Goal: Task Accomplishment & Management: Manage account settings

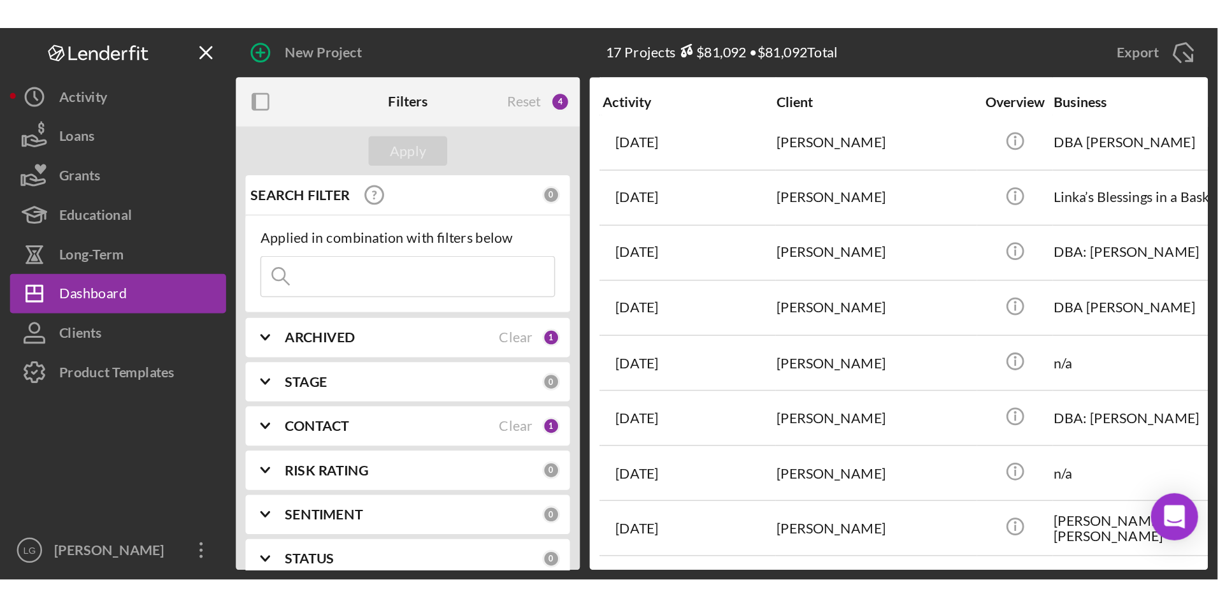
scroll to position [79, 0]
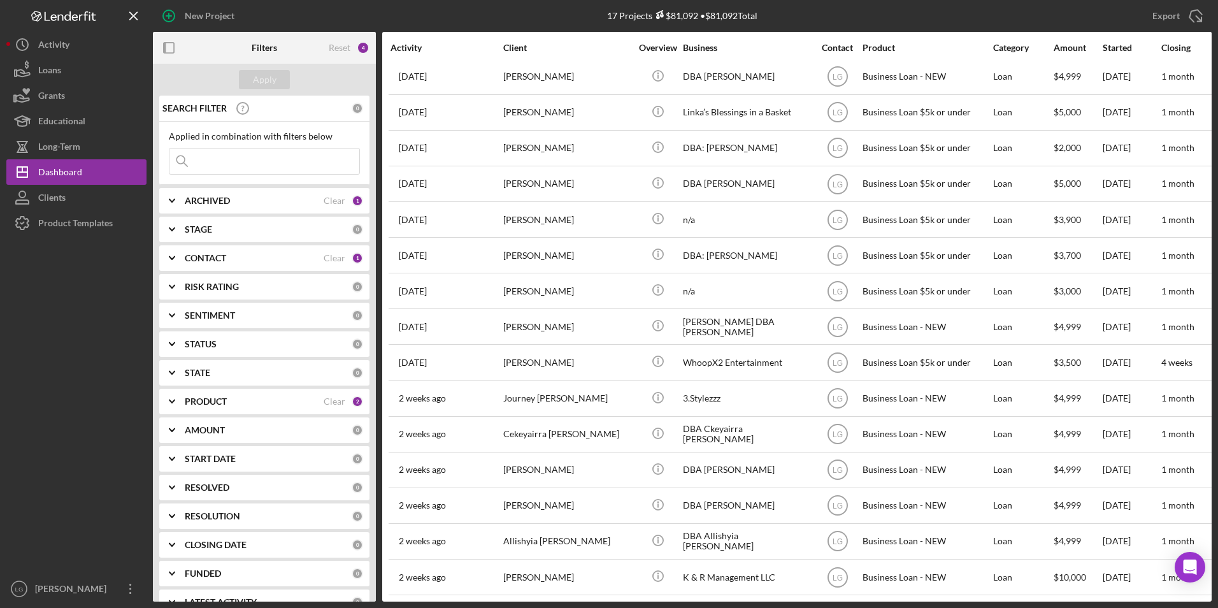
drag, startPoint x: 1208, startPoint y: 138, endPoint x: 1199, endPoint y: 18, distance: 120.7
click at [810, 18] on icon "Icon/Export" at bounding box center [1196, 16] width 32 height 32
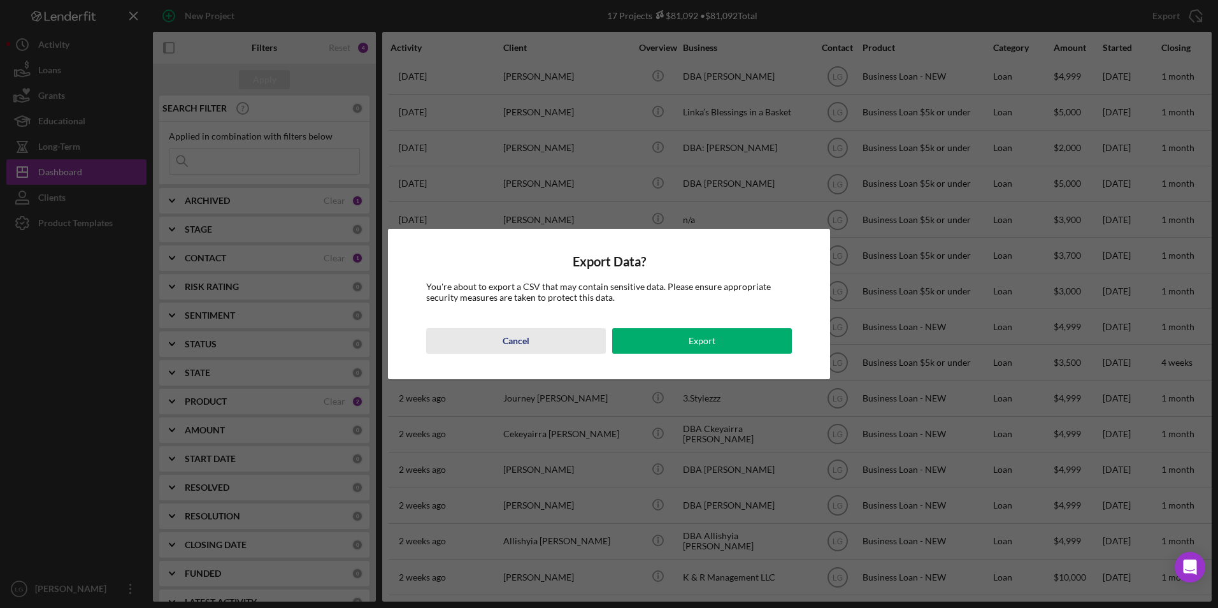
click at [511, 347] on div "Cancel" at bounding box center [516, 340] width 27 height 25
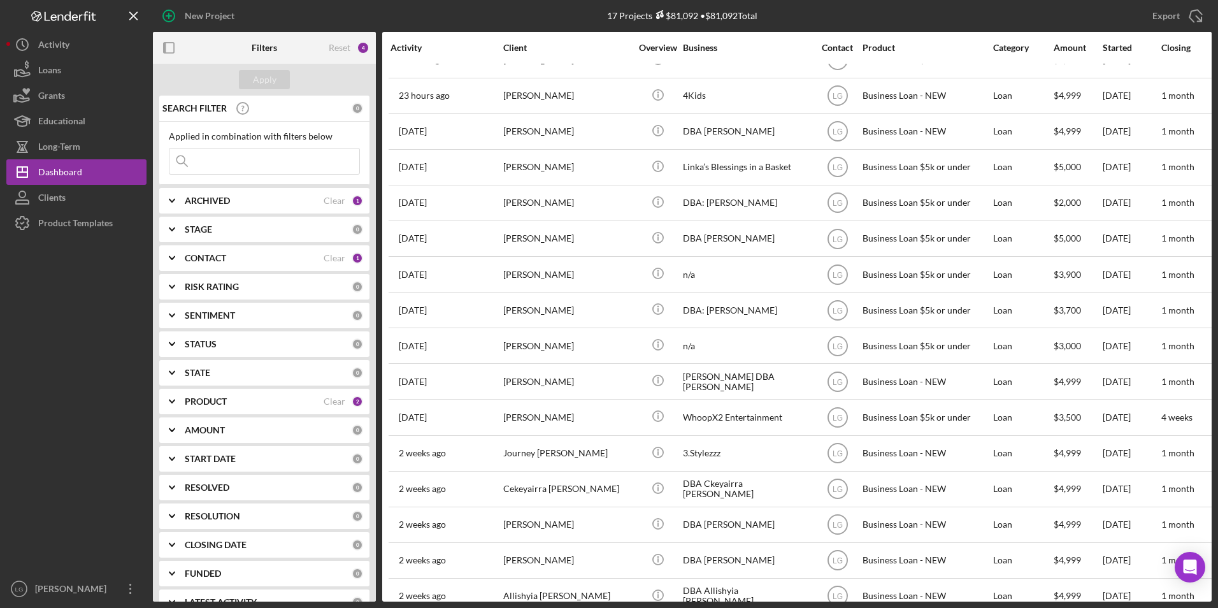
scroll to position [0, 0]
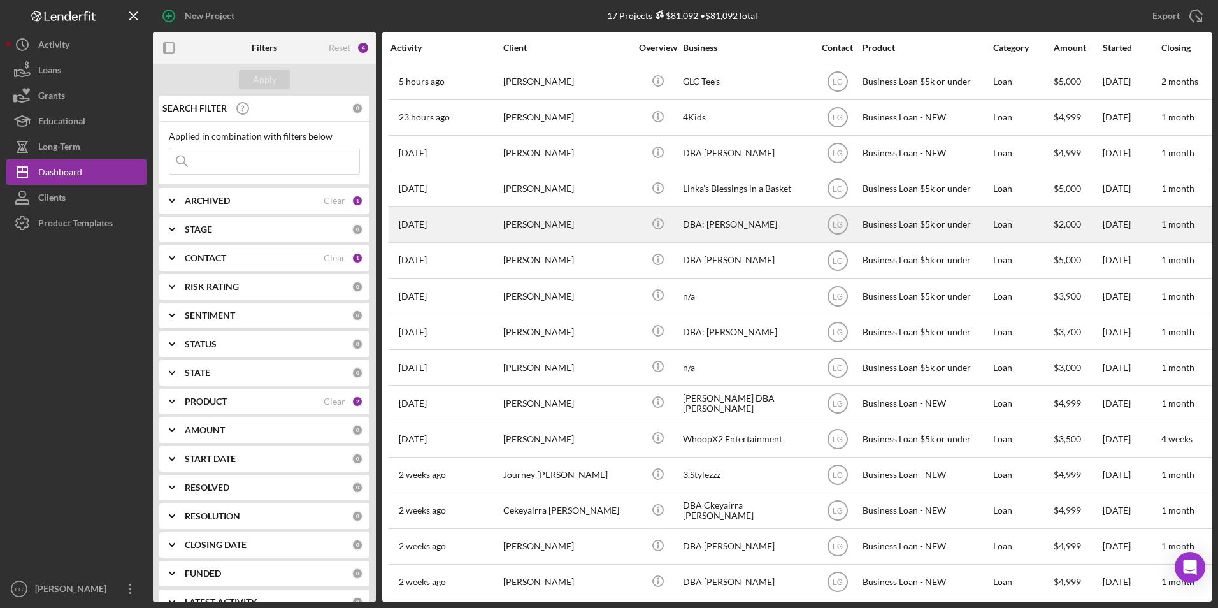
click at [547, 222] on div "[PERSON_NAME]" at bounding box center [566, 225] width 127 height 34
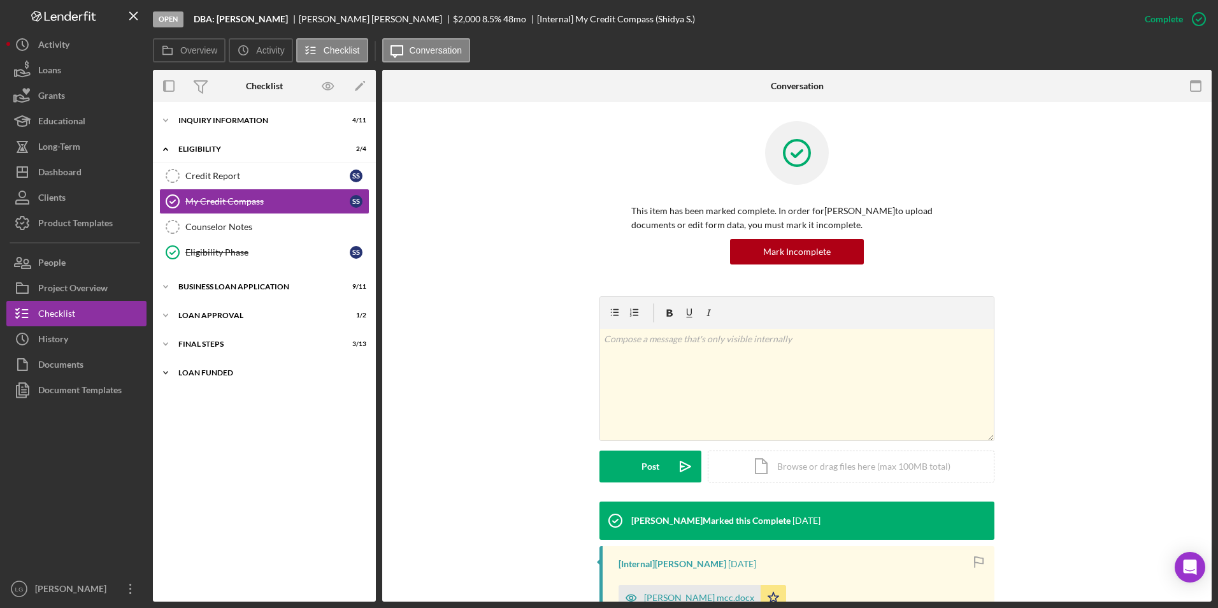
click at [232, 373] on div "LOAN FUNDED" at bounding box center [269, 373] width 182 height 8
click at [213, 340] on div "Final Steps" at bounding box center [269, 344] width 182 height 8
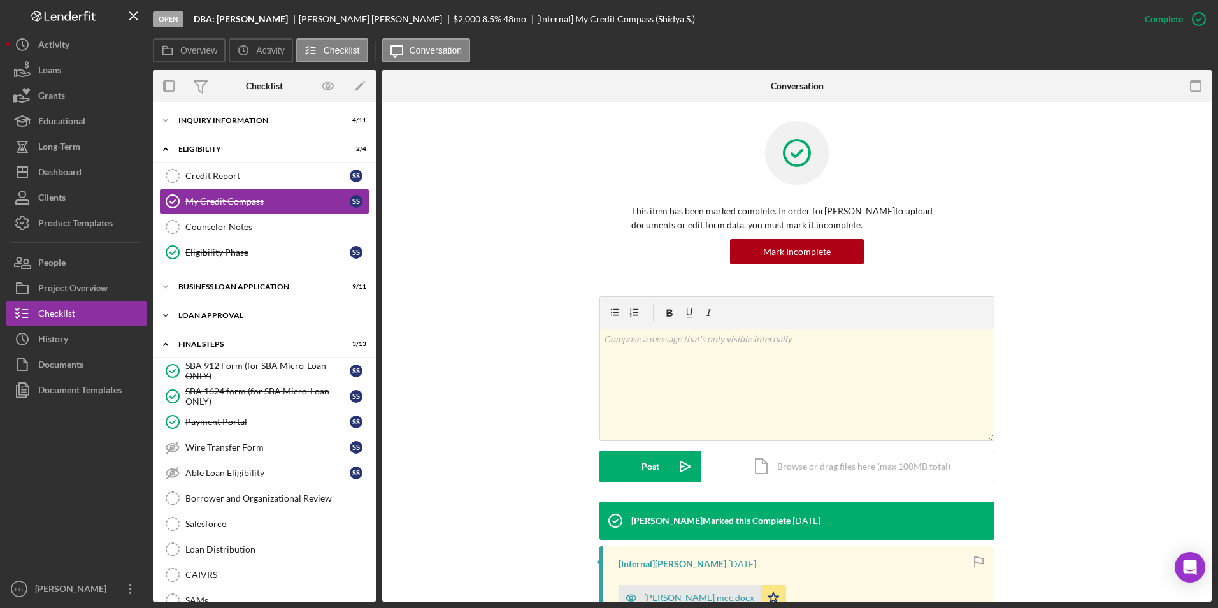
click at [214, 312] on div "Loan Approval" at bounding box center [269, 316] width 182 height 8
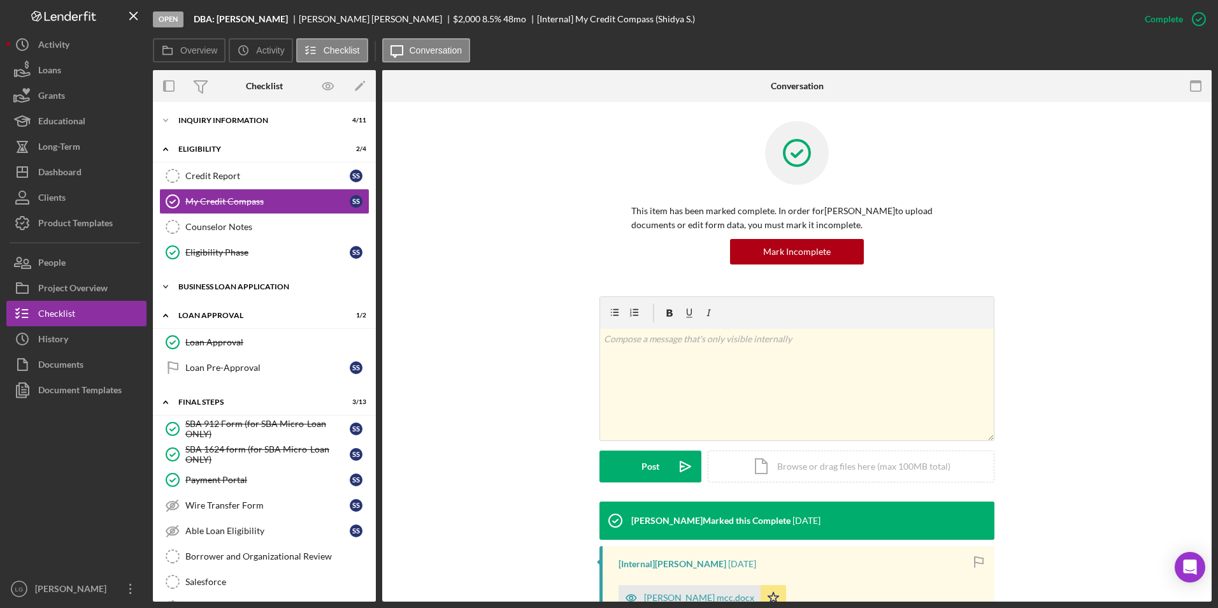
click at [212, 286] on div "BUSINESS LOAN APPLICATION" at bounding box center [269, 287] width 182 height 8
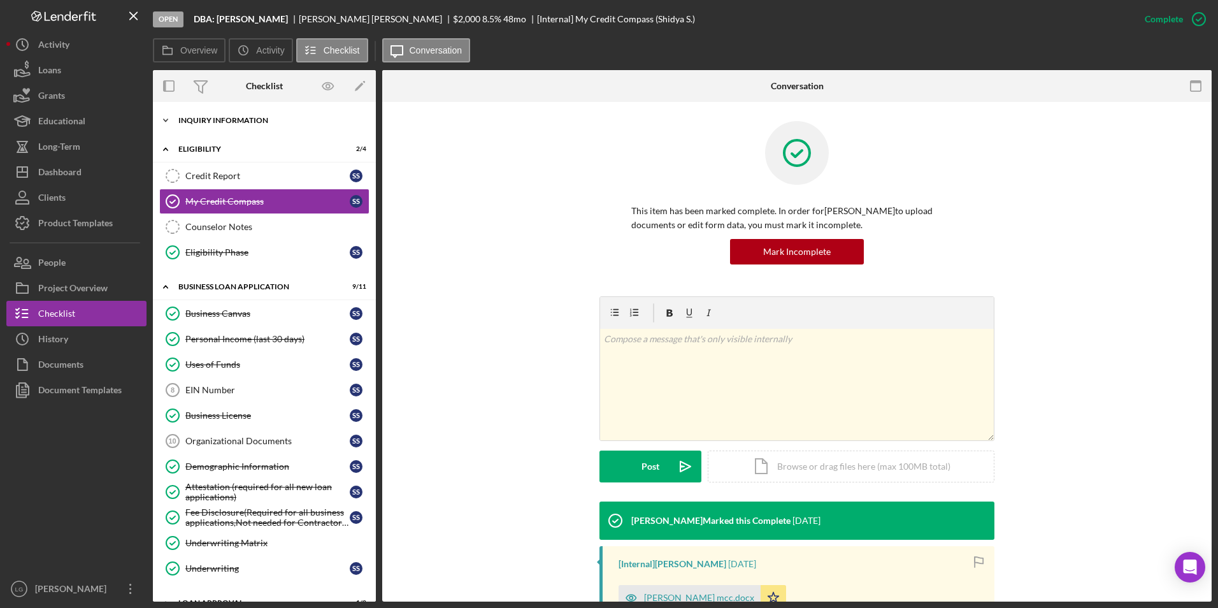
click at [260, 119] on div "INQUIRY INFORMATION" at bounding box center [269, 121] width 182 height 8
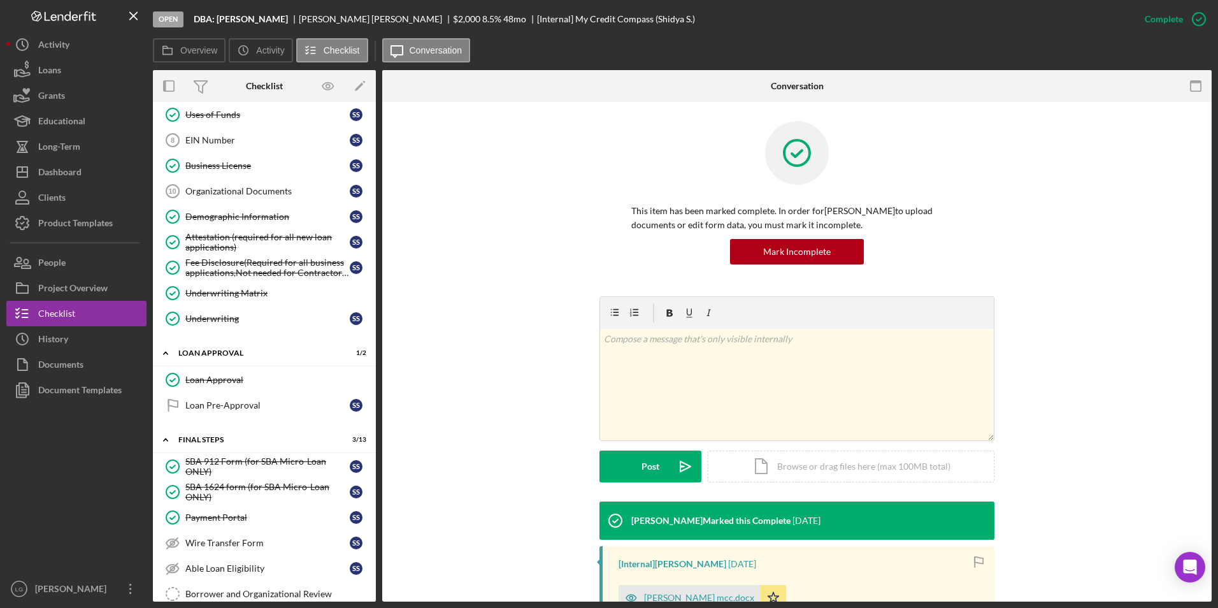
scroll to position [522, 0]
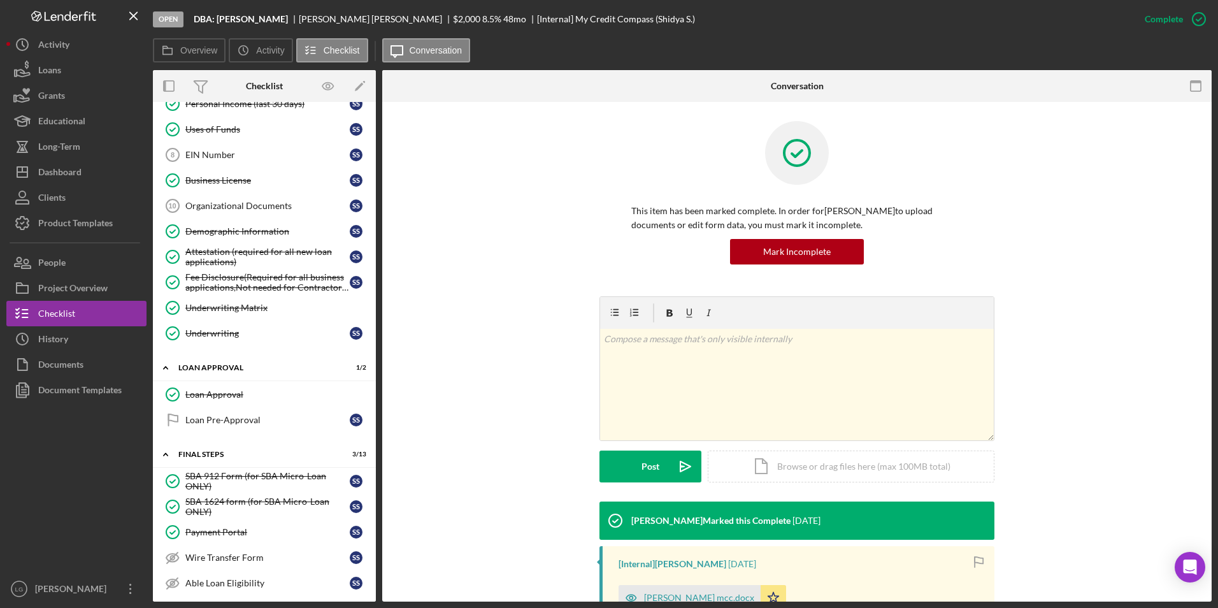
click at [382, 352] on div "Overview Internal Workflow Stage Open Icon/Dropdown Arrow Archive (can unarchiv…" at bounding box center [682, 335] width 1059 height 531
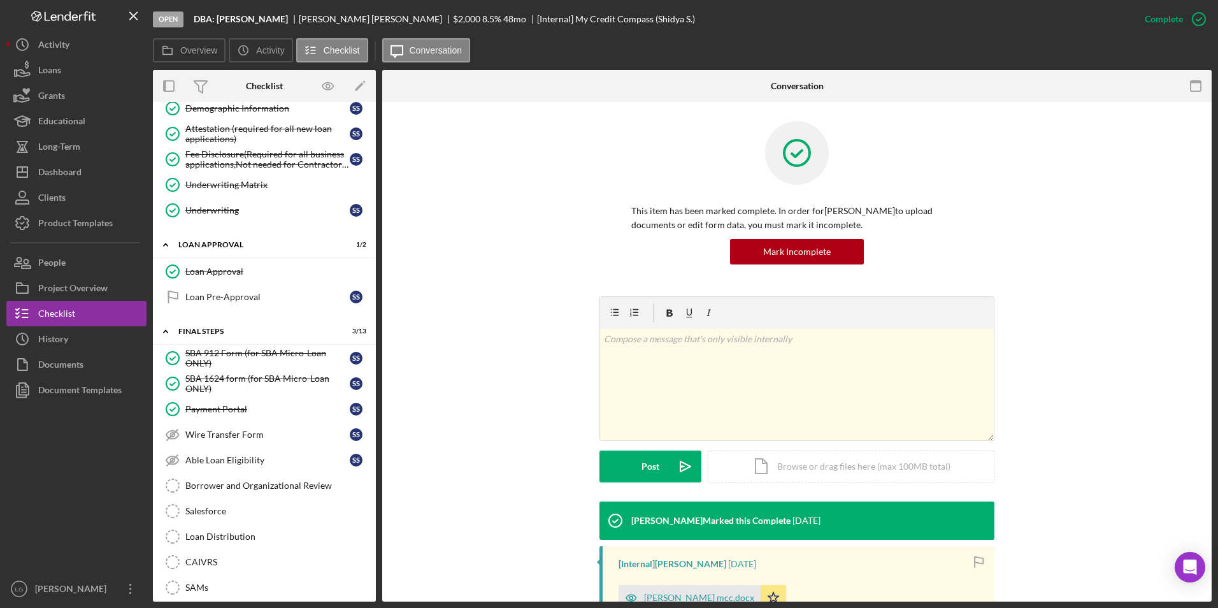
scroll to position [624, 0]
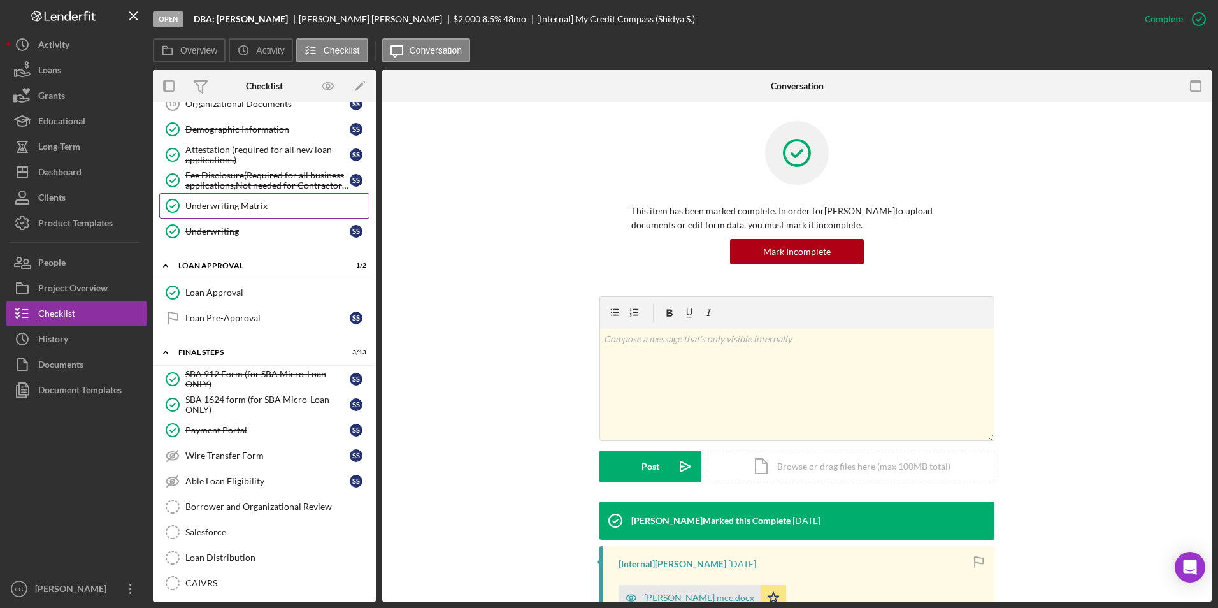
click at [236, 206] on div "Underwriting Matrix" at bounding box center [276, 206] width 183 height 10
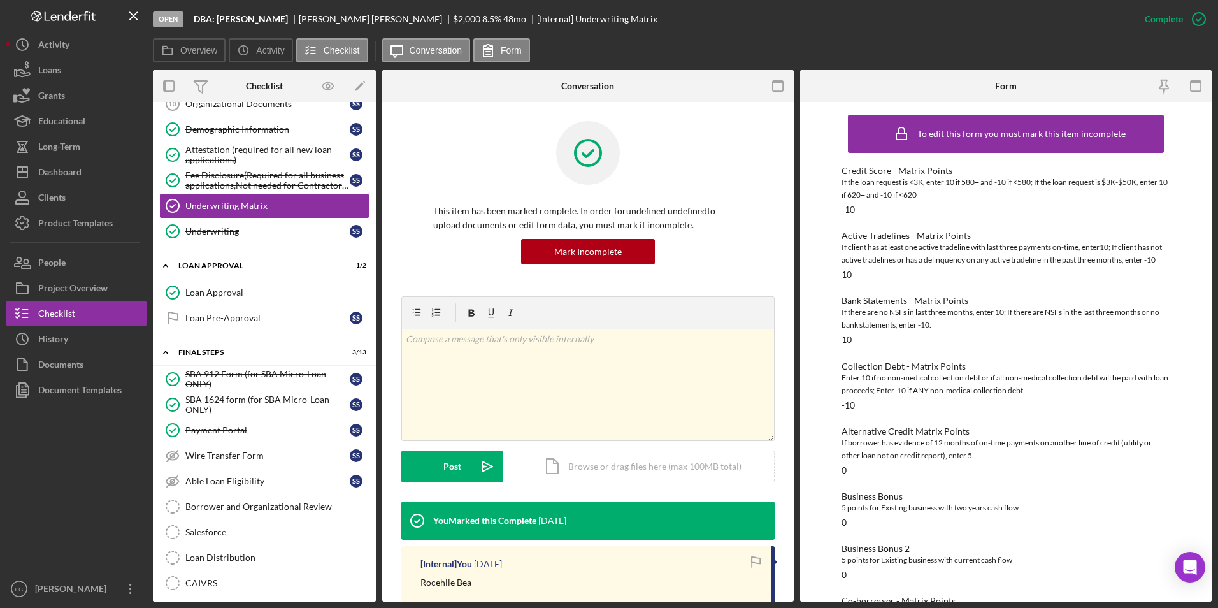
drag, startPoint x: 371, startPoint y: 357, endPoint x: 371, endPoint y: 328, distance: 29.3
drag, startPoint x: 371, startPoint y: 328, endPoint x: 399, endPoint y: 247, distance: 86.2
click at [399, 247] on div "This item has been marked complete. In order for undefined undefined to upload …" at bounding box center [588, 449] width 412 height 694
drag, startPoint x: 371, startPoint y: 349, endPoint x: 373, endPoint y: 338, distance: 10.3
click at [373, 338] on div "Icon/Expander INQUIRY INFORMATION 4 / 11 Personal Information Personal Informat…" at bounding box center [264, 351] width 223 height 499
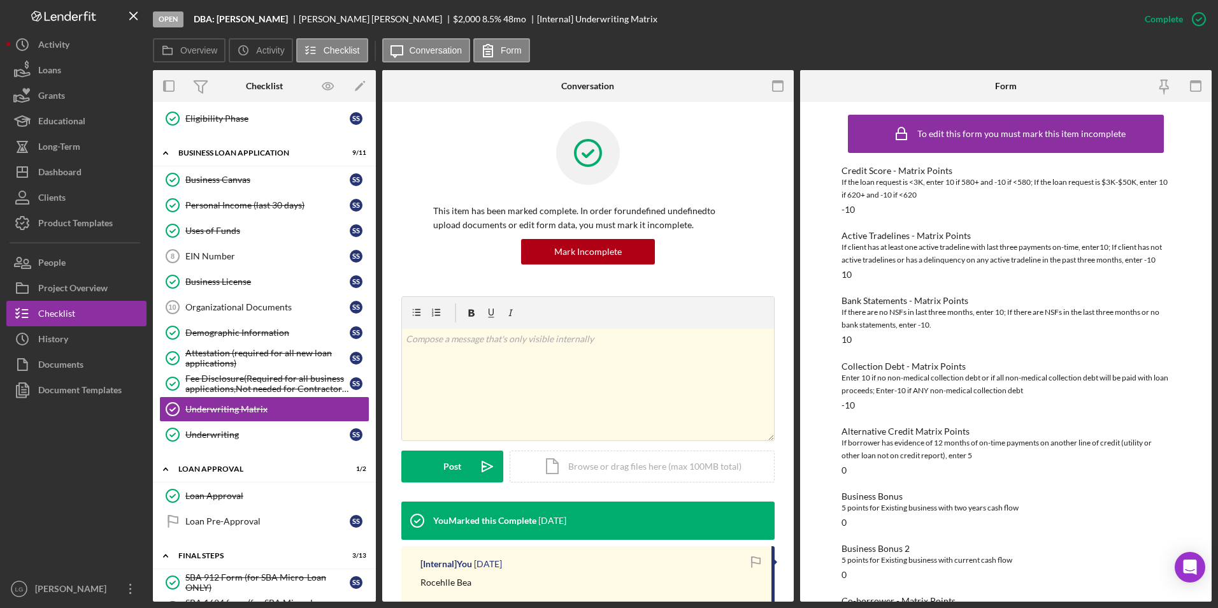
scroll to position [394, 0]
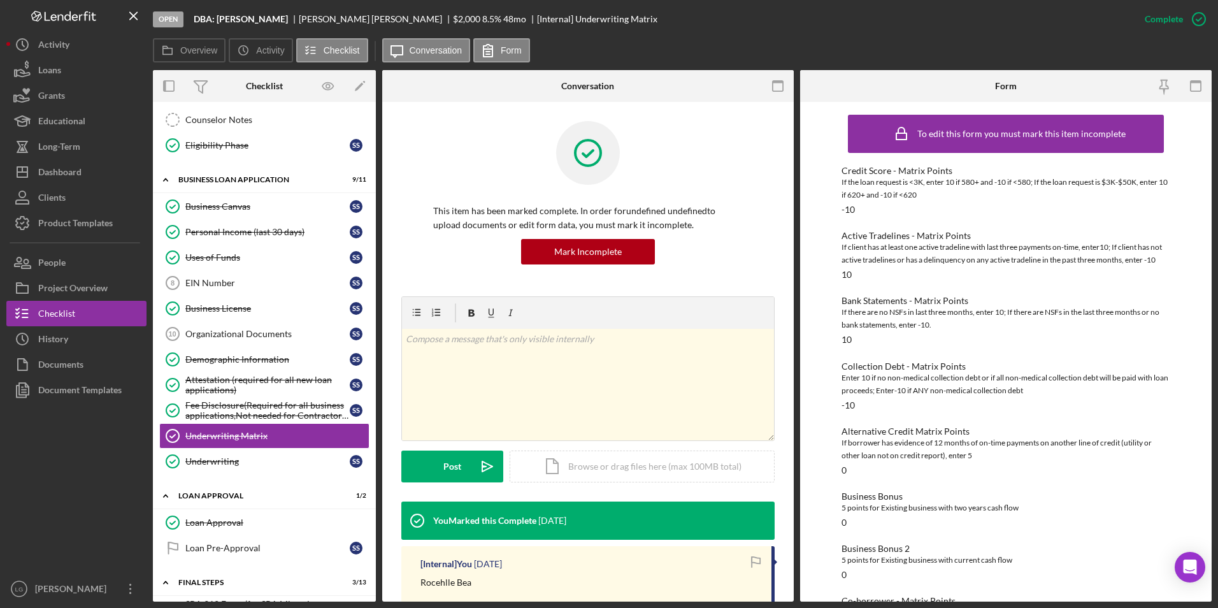
drag, startPoint x: 371, startPoint y: 269, endPoint x: 373, endPoint y: 238, distance: 30.6
click at [373, 238] on div "Icon/Expander INQUIRY INFORMATION 4 / 11 Personal Information Personal Informat…" at bounding box center [264, 351] width 223 height 499
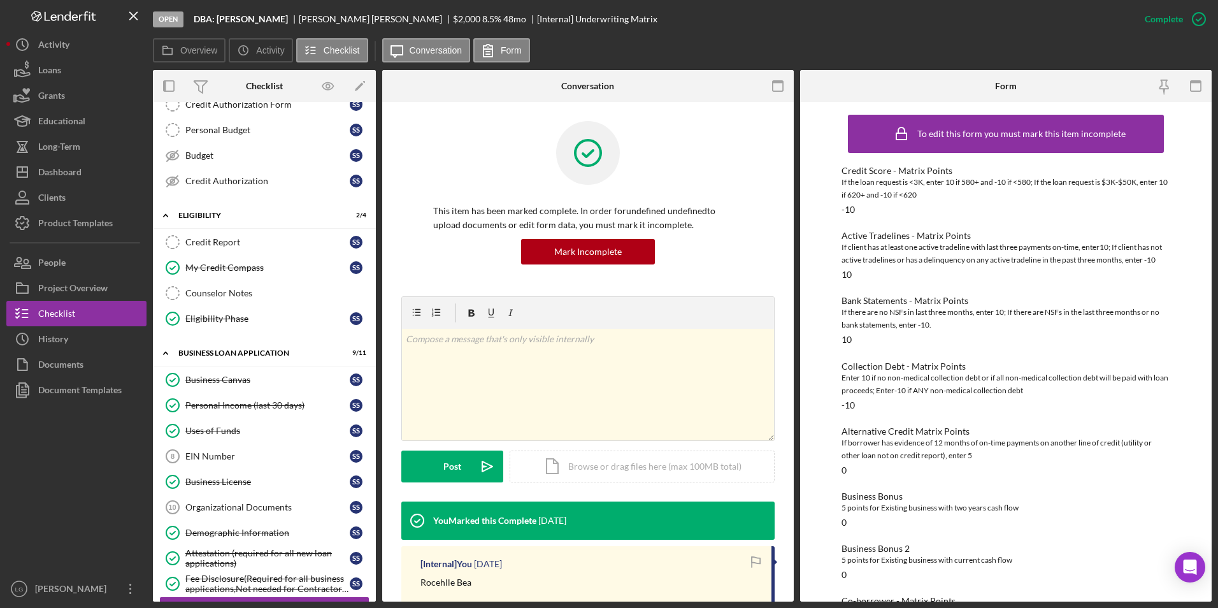
scroll to position [201, 0]
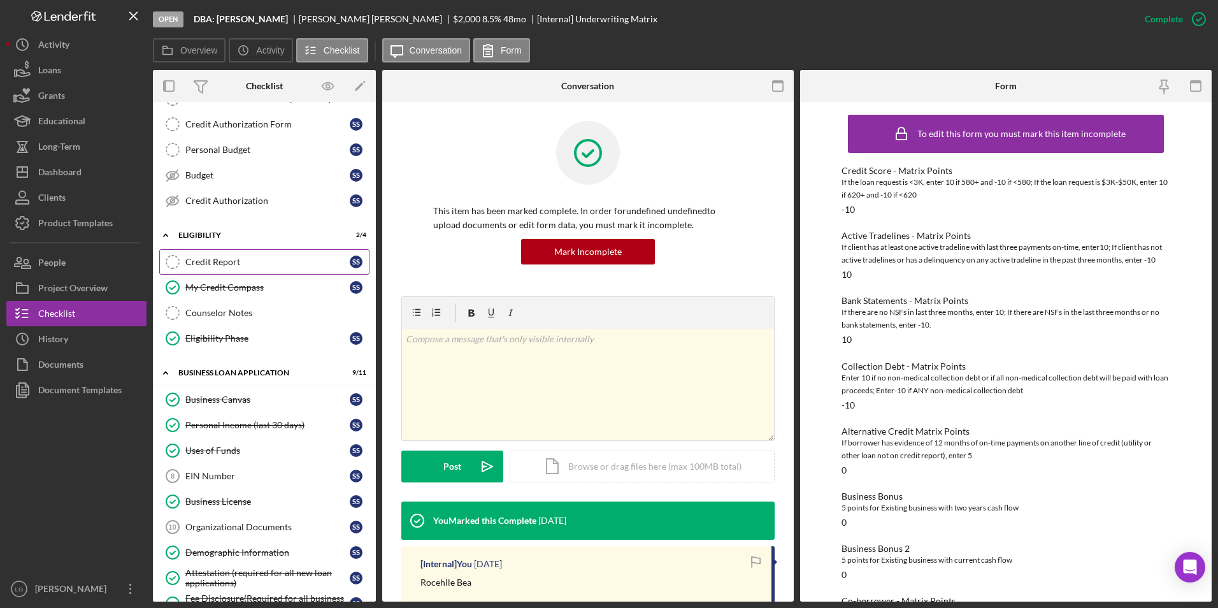
click at [239, 257] on div "Credit Report" at bounding box center [267, 262] width 164 height 10
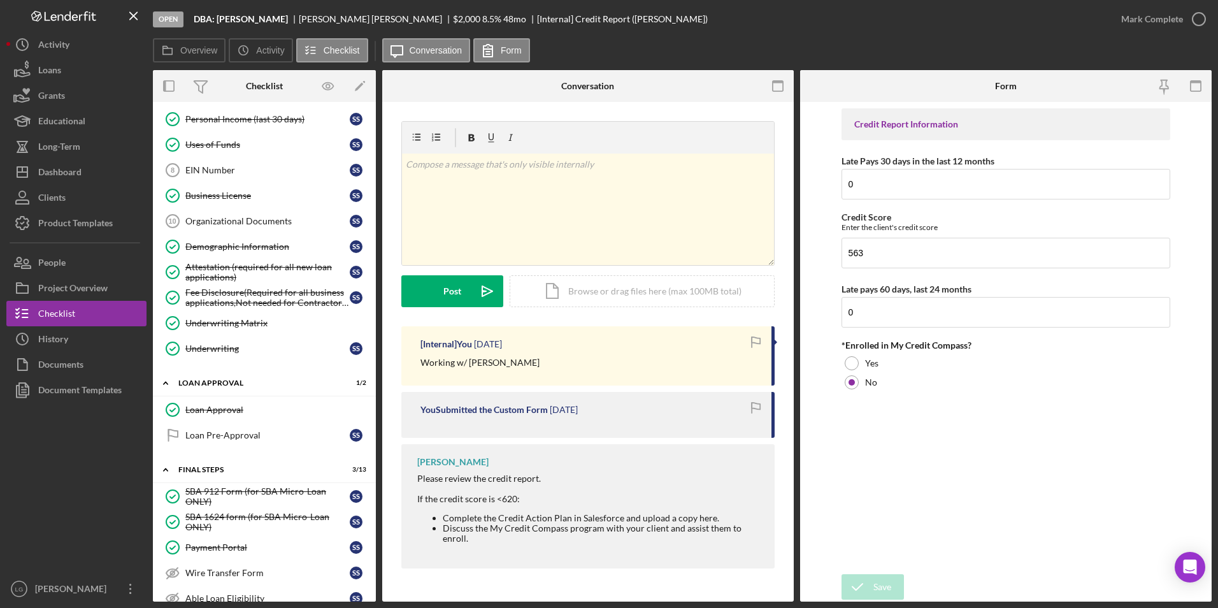
scroll to position [545, 0]
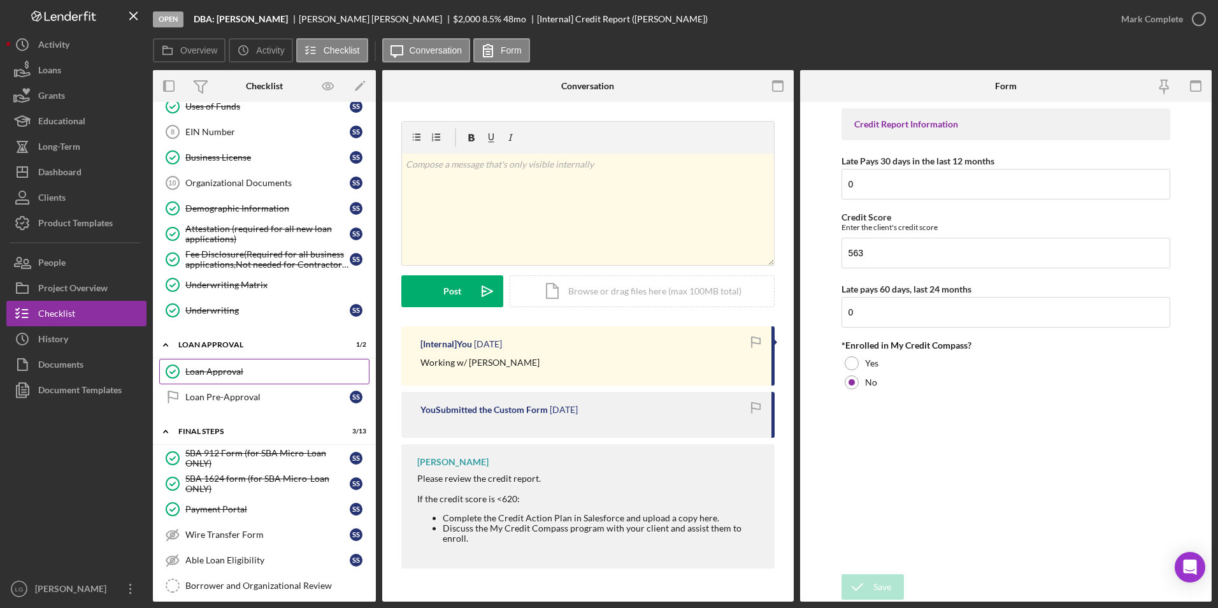
click at [251, 377] on div "Loan Approval" at bounding box center [276, 371] width 183 height 10
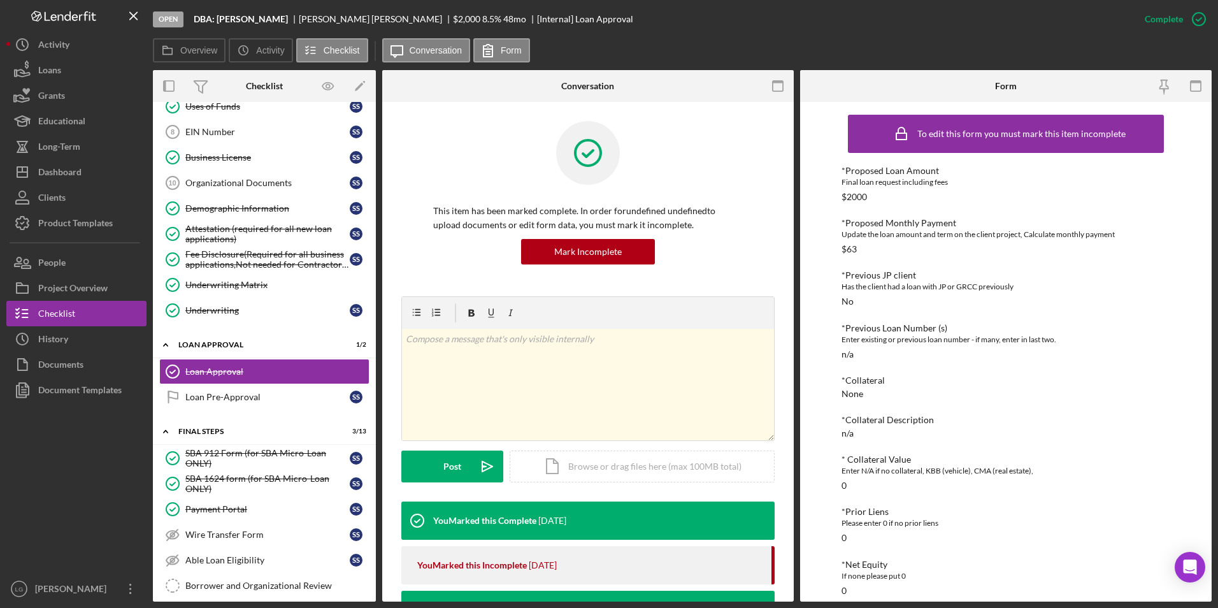
drag, startPoint x: 276, startPoint y: 18, endPoint x: 187, endPoint y: 18, distance: 89.2
click at [187, 18] on div "Open DBA: Shidya Sullivan Shidya Sullivan $2,000 $2,000 8.5 % 48 mo [Internal] …" at bounding box center [642, 19] width 979 height 38
copy div "DBA: [PERSON_NAME]"
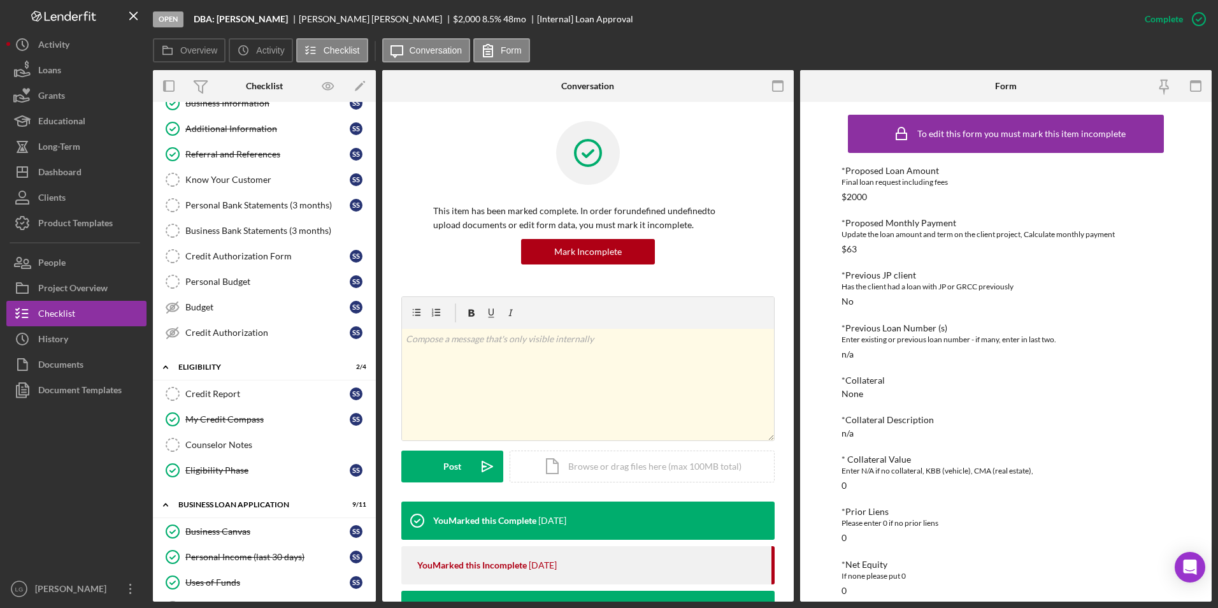
scroll to position [43, 0]
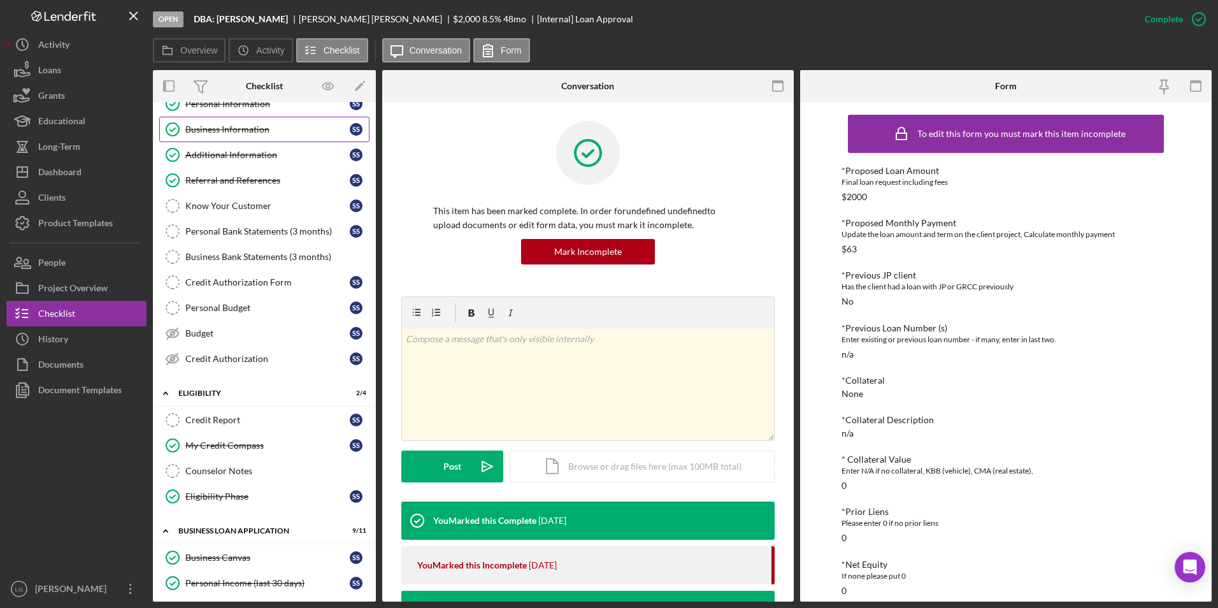
click at [252, 139] on link "Business Information Business Information S S" at bounding box center [264, 129] width 210 height 25
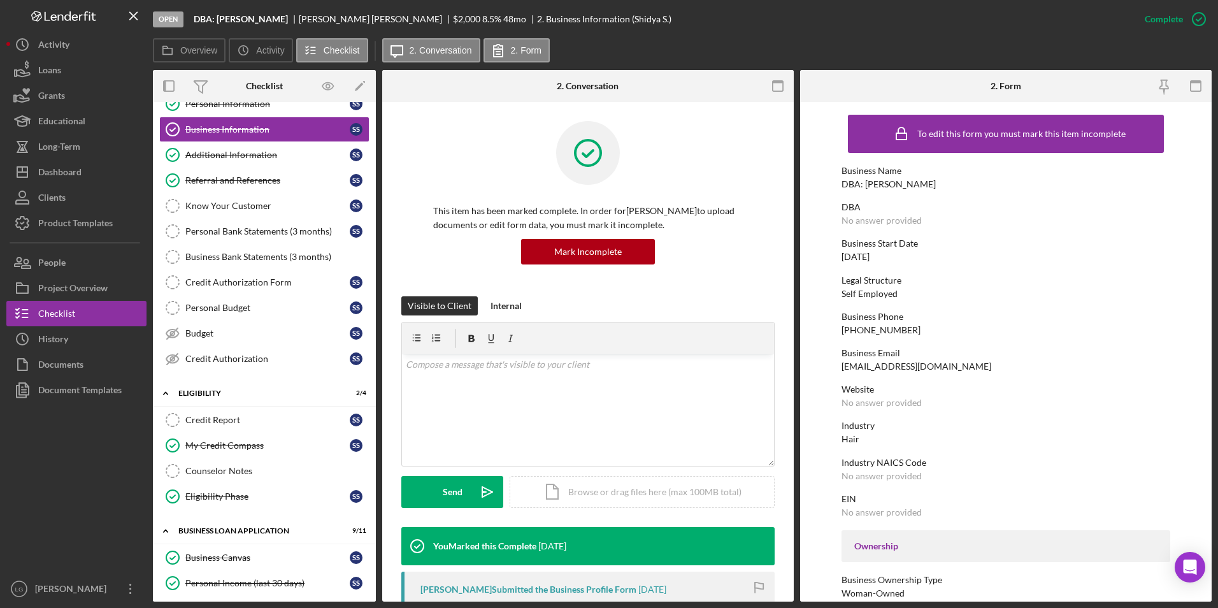
click at [810, 312] on div "Business Phone" at bounding box center [1006, 317] width 329 height 10
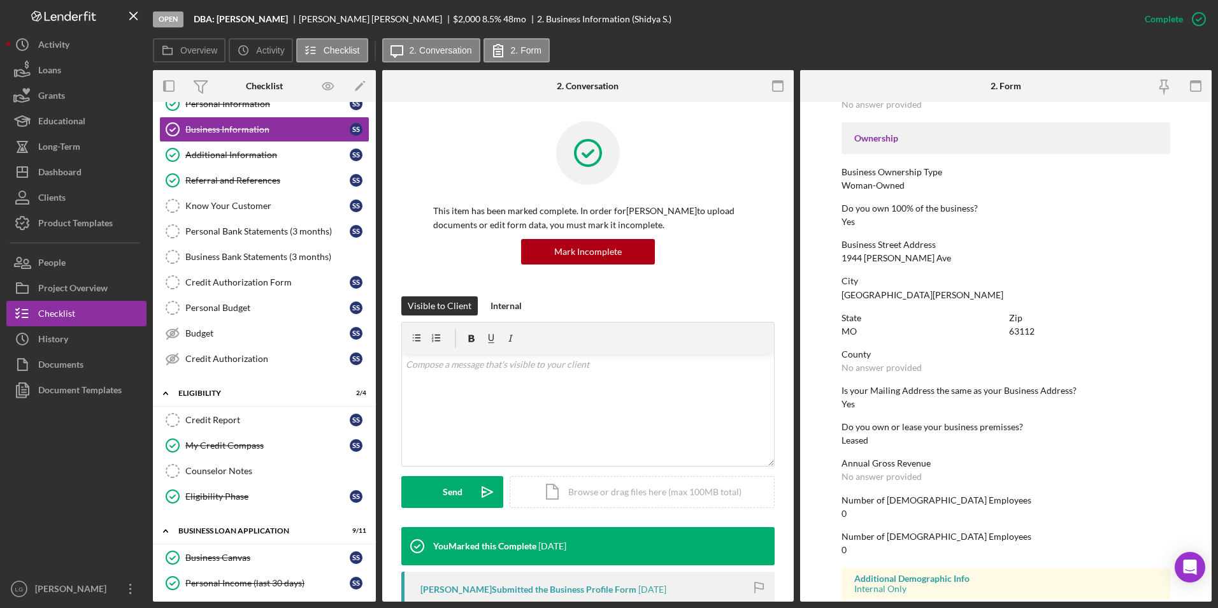
scroll to position [433, 0]
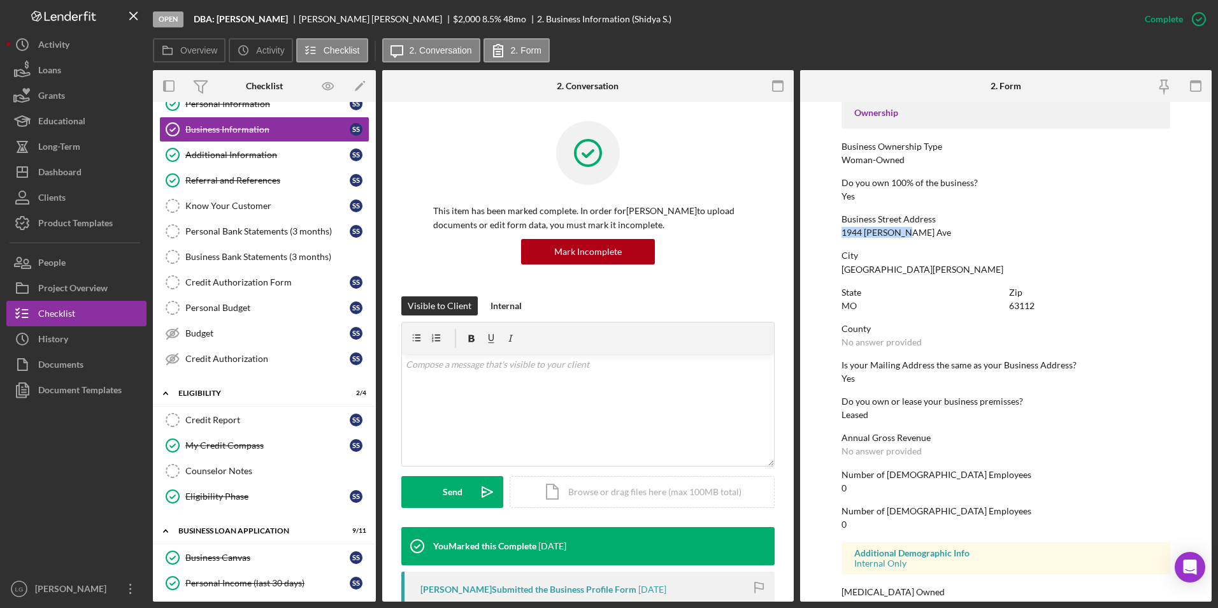
drag, startPoint x: 913, startPoint y: 229, endPoint x: 837, endPoint y: 236, distance: 76.8
click at [810, 236] on form "To edit this form you must mark this item incomplete Business Name DBA: Shidya …" at bounding box center [1006, 351] width 412 height 499
copy div "1944 Clara Ave"
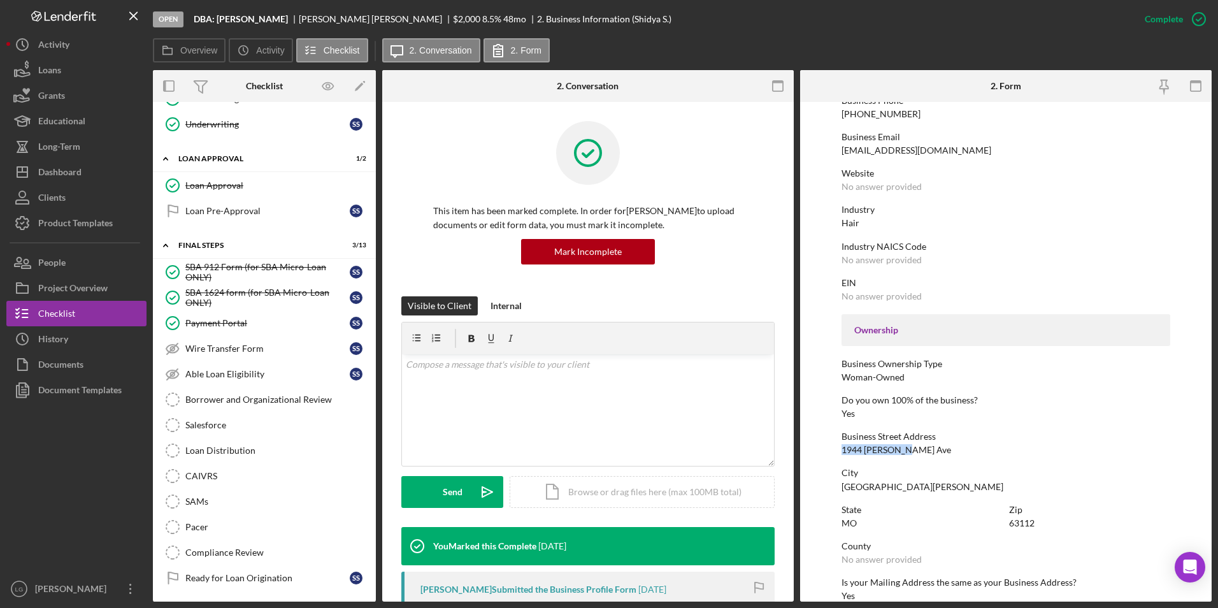
scroll to position [753, 0]
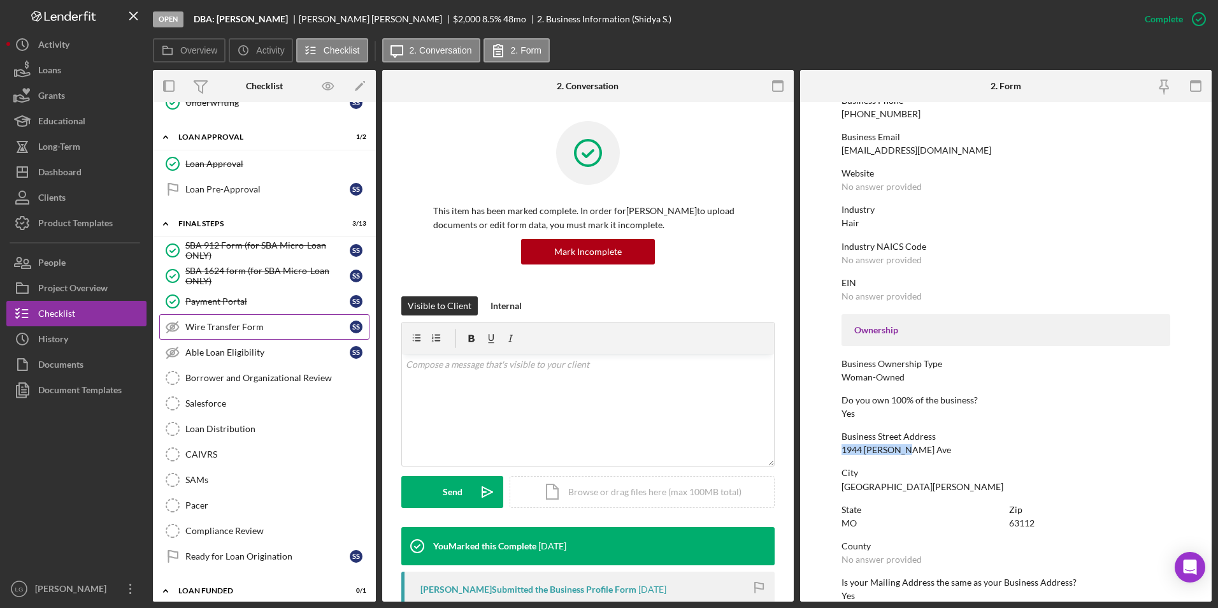
click at [259, 323] on div "Wire Transfer Form" at bounding box center [267, 327] width 164 height 10
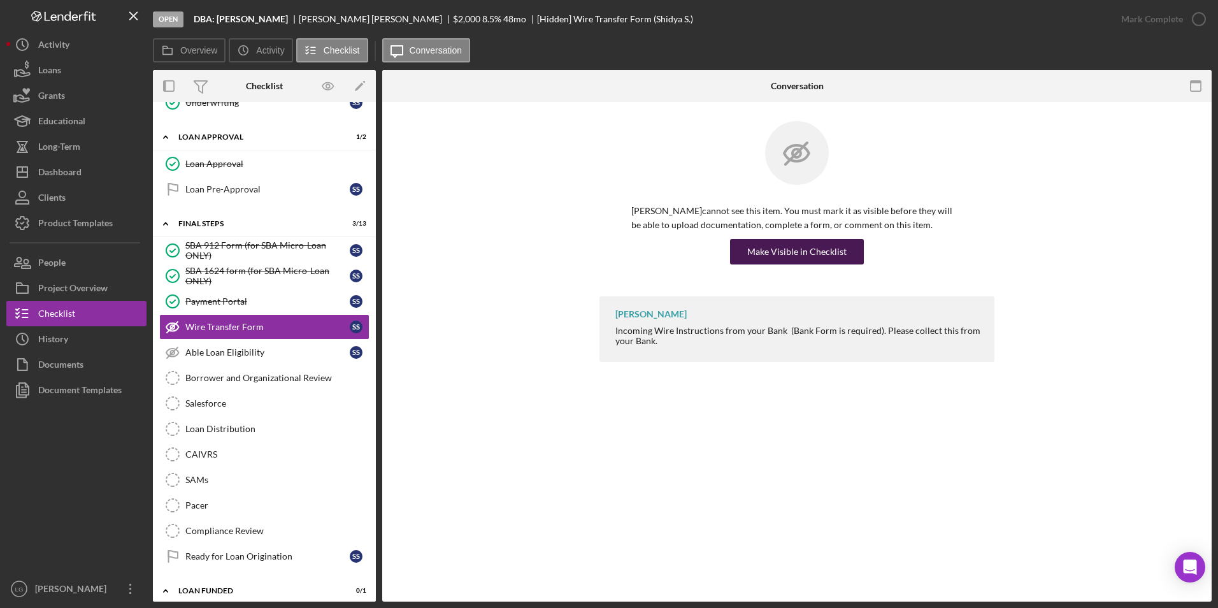
click at [772, 253] on div "Make Visible in Checklist" at bounding box center [796, 251] width 99 height 25
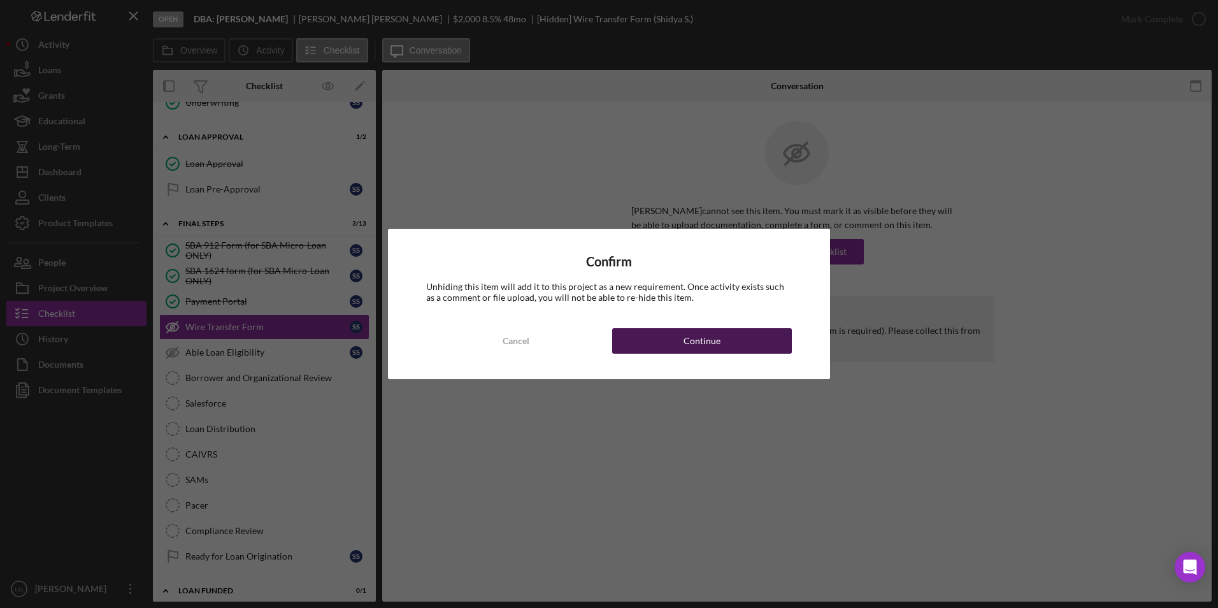
click at [748, 332] on button "Continue" at bounding box center [702, 340] width 180 height 25
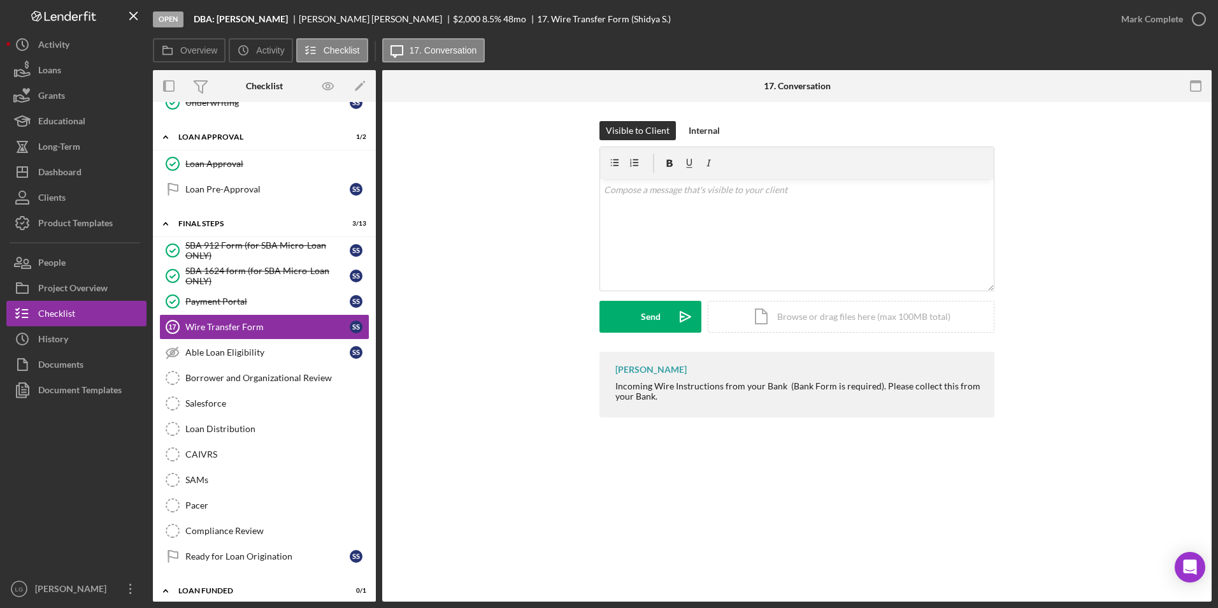
drag, startPoint x: 614, startPoint y: 382, endPoint x: 694, endPoint y: 401, distance: 82.4
click at [694, 378] on div "LaTrisha Gandy Incoming Wire Instructions from your Bank (Bank Form is required…" at bounding box center [797, 385] width 395 height 66
copy div "Incoming Wire Instructions from your Bank (Bank Form is required). Please colle…"
click at [650, 217] on div "v Color teal Color pink Remove color Add row above Add row below Add column bef…" at bounding box center [797, 234] width 394 height 111
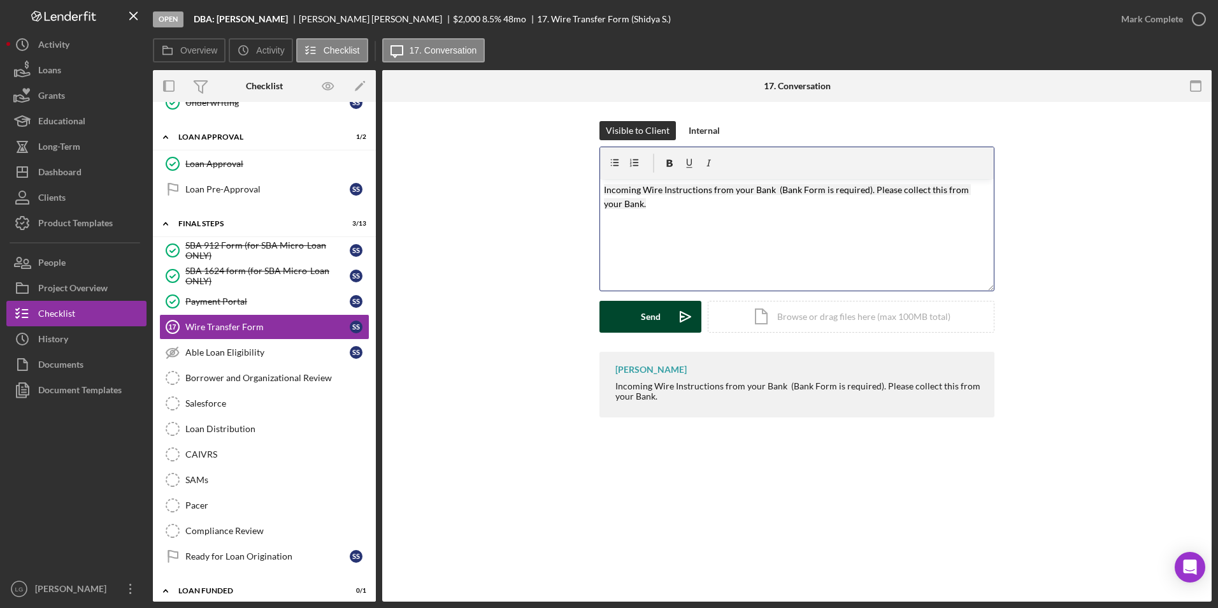
click at [659, 329] on div "Send" at bounding box center [651, 317] width 20 height 32
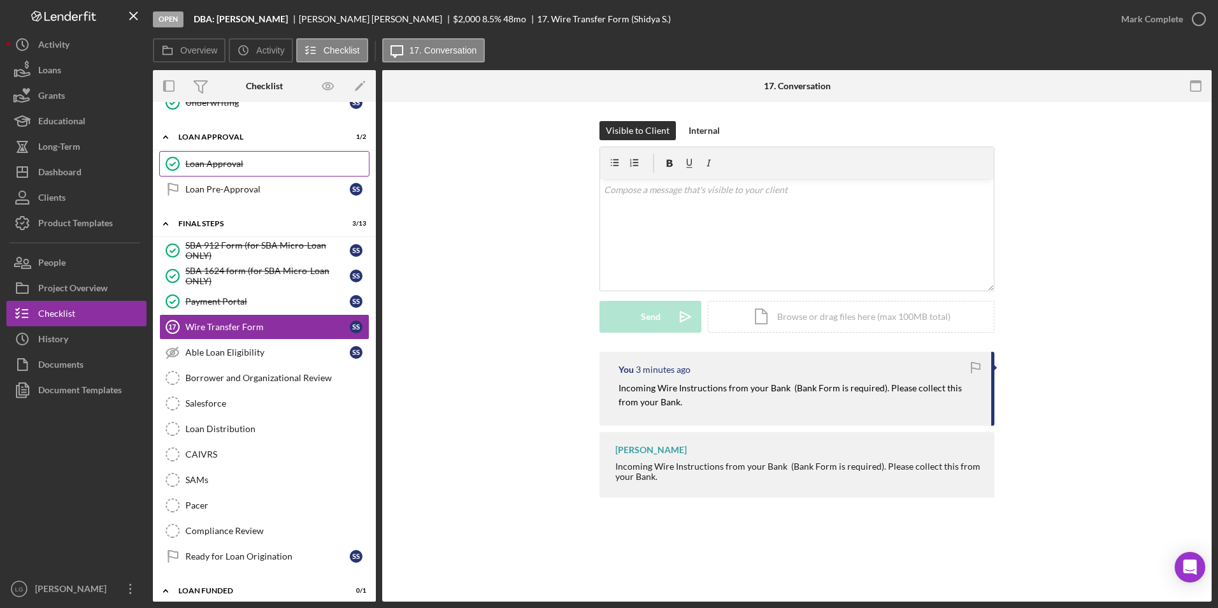
click at [236, 164] on div "Loan Approval" at bounding box center [276, 164] width 183 height 10
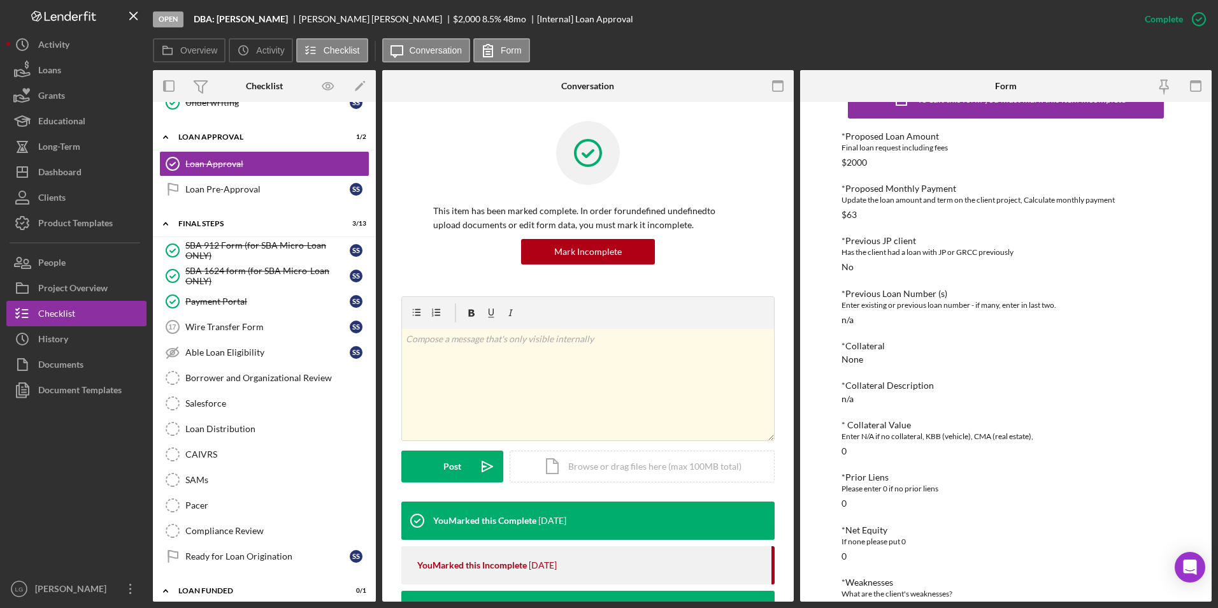
scroll to position [27, 0]
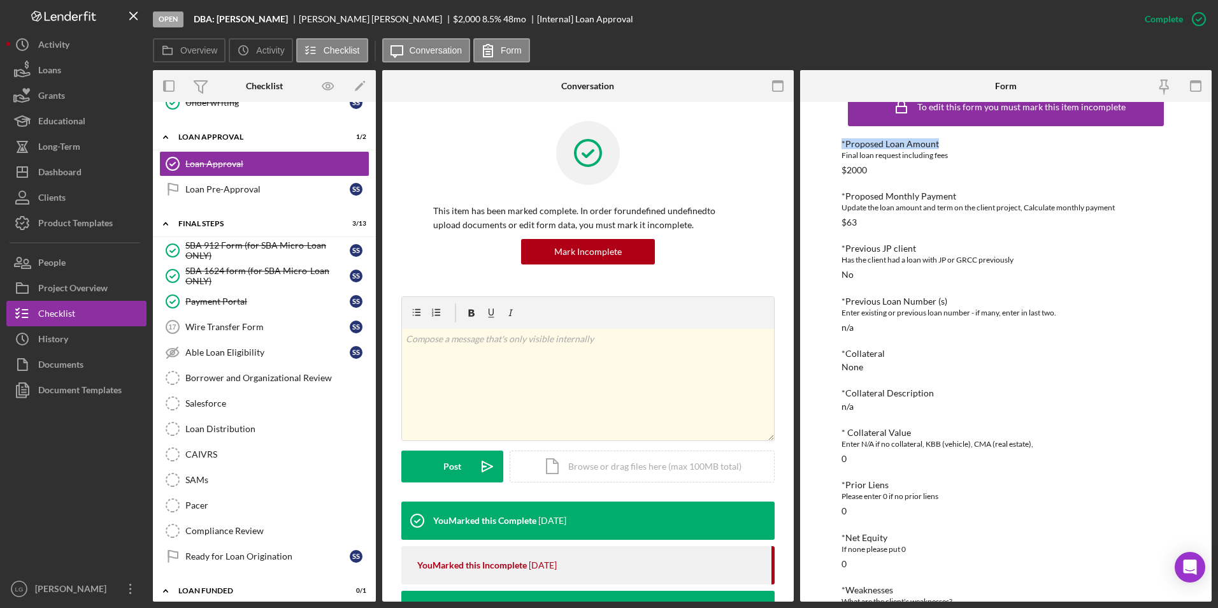
drag, startPoint x: 1210, startPoint y: 241, endPoint x: 1203, endPoint y: 115, distance: 126.3
click at [810, 115] on div "To edit this form you must mark this item incomplete *Proposed Loan Amount Fina…" at bounding box center [1006, 351] width 412 height 499
click at [134, 254] on button "People" at bounding box center [76, 262] width 140 height 25
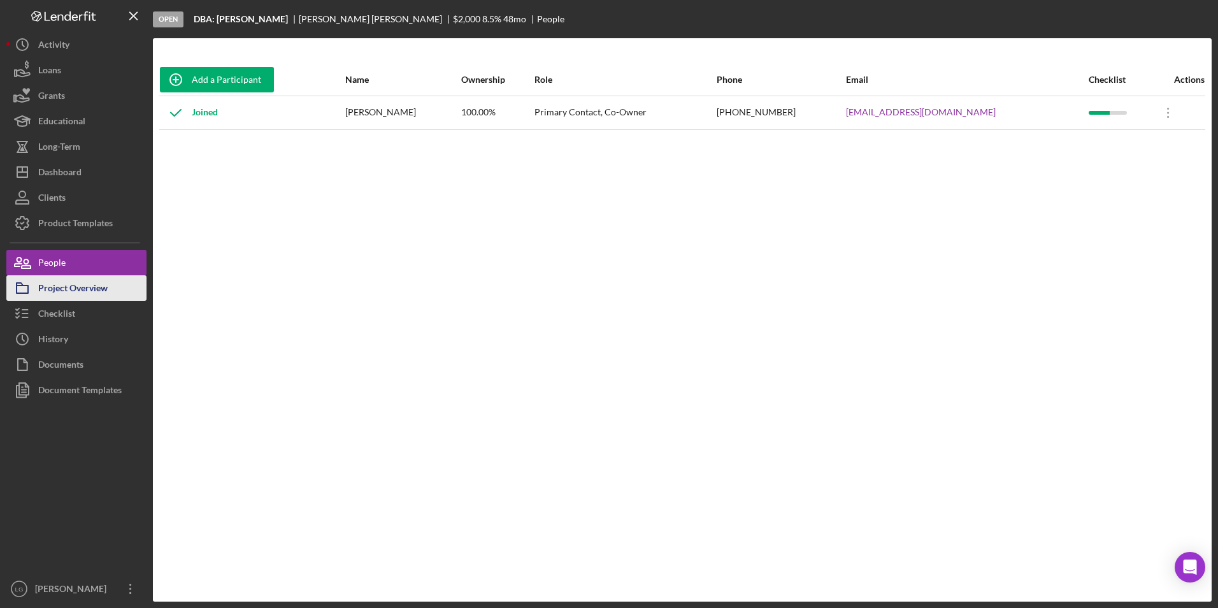
click at [113, 291] on button "Project Overview" at bounding box center [76, 287] width 140 height 25
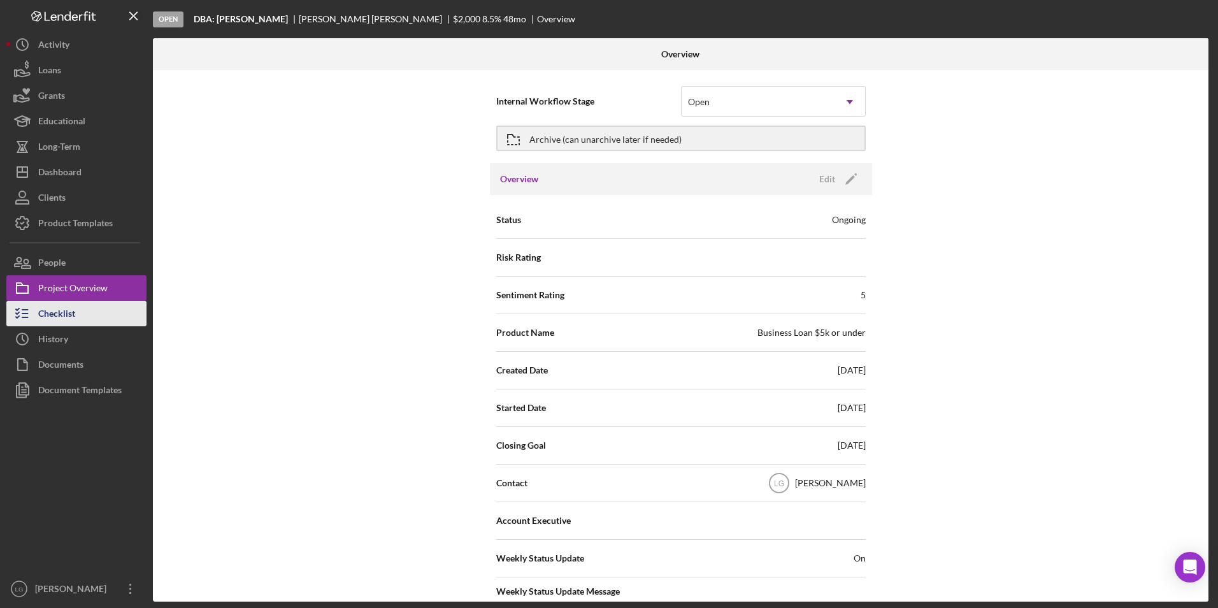
click at [68, 319] on div "Checklist" at bounding box center [56, 315] width 37 height 29
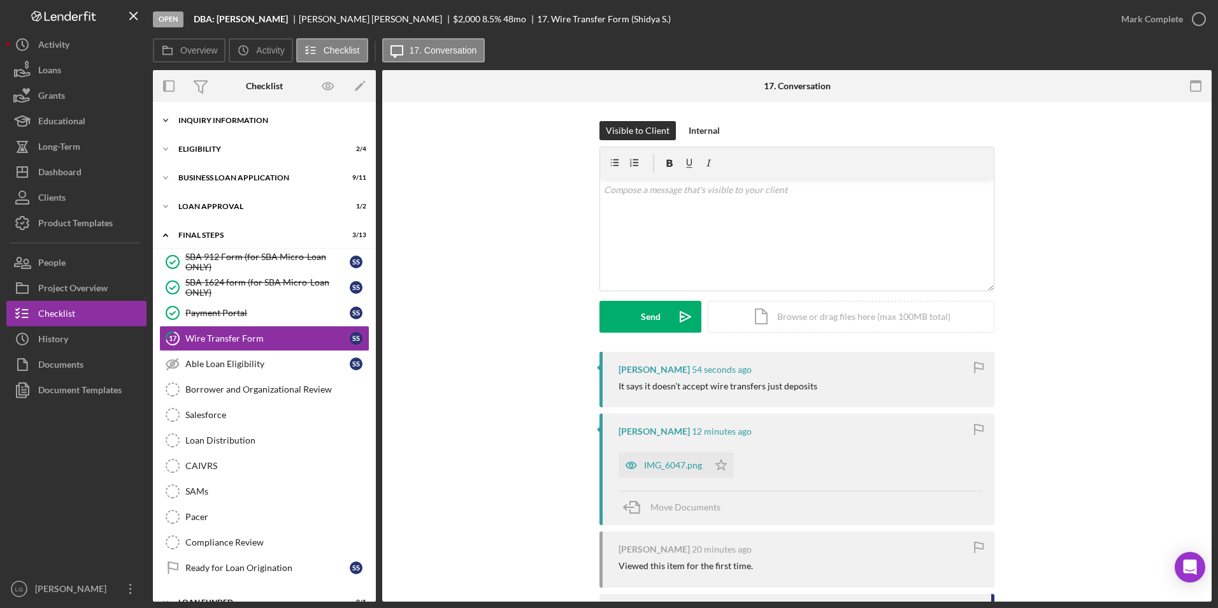
click at [254, 115] on div "Icon/Expander INQUIRY INFORMATION 4 / 11" at bounding box center [264, 120] width 223 height 25
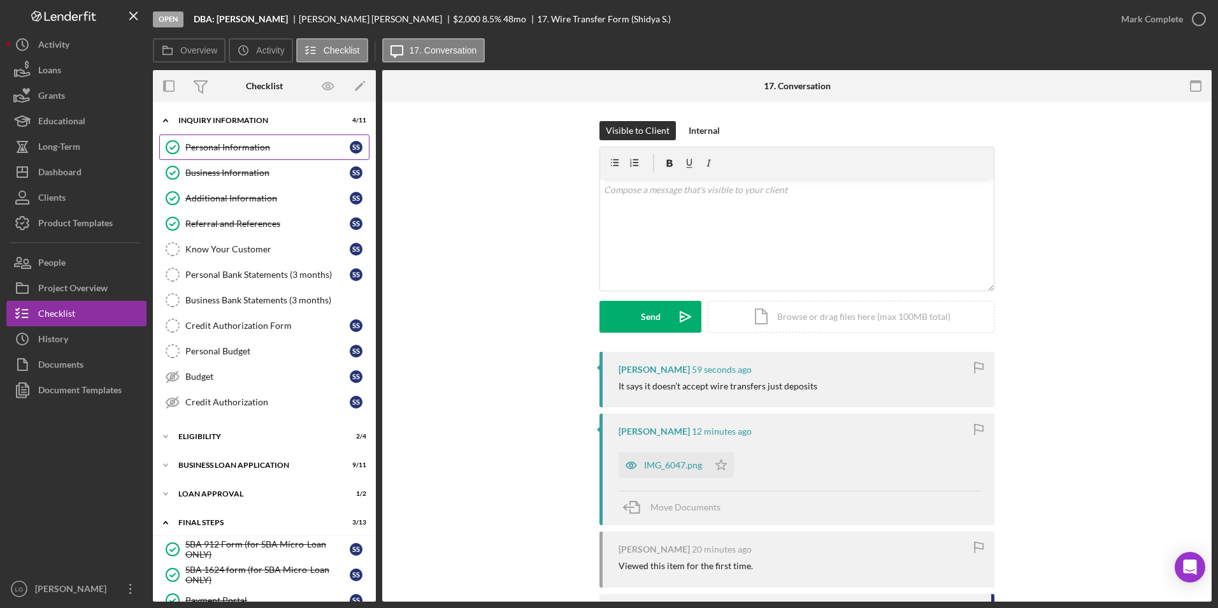
click at [236, 144] on div "Personal Information" at bounding box center [267, 147] width 164 height 10
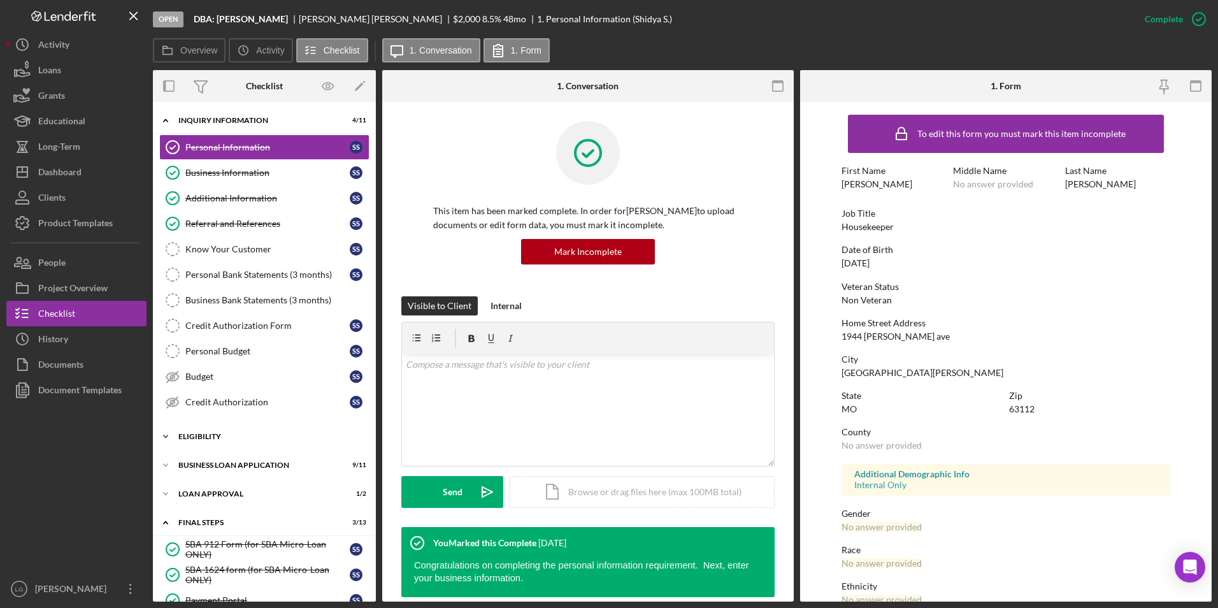
click at [194, 378] on div "Icon/Expander Eligibility 2 / 4" at bounding box center [264, 436] width 223 height 25
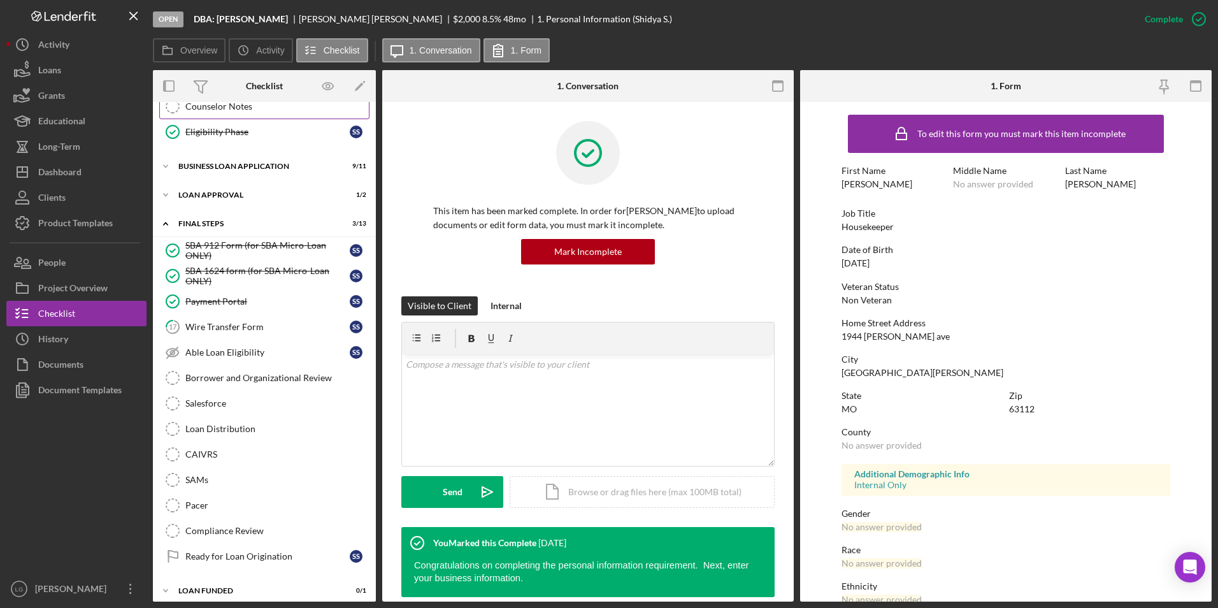
scroll to position [417, 0]
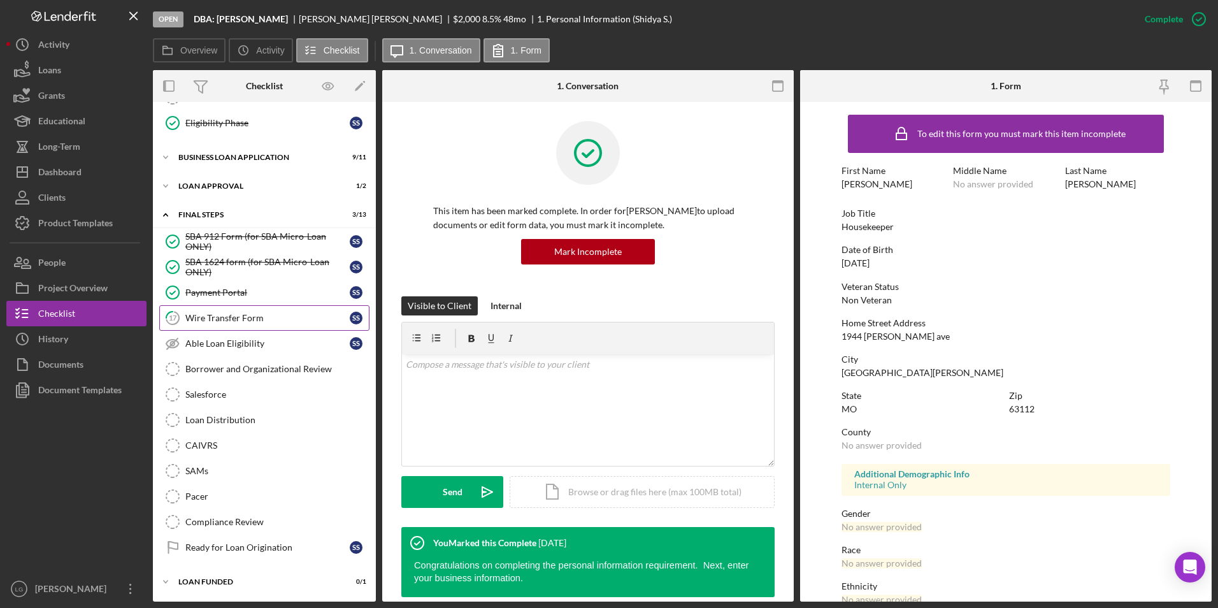
click at [247, 317] on div "Wire Transfer Form" at bounding box center [267, 318] width 164 height 10
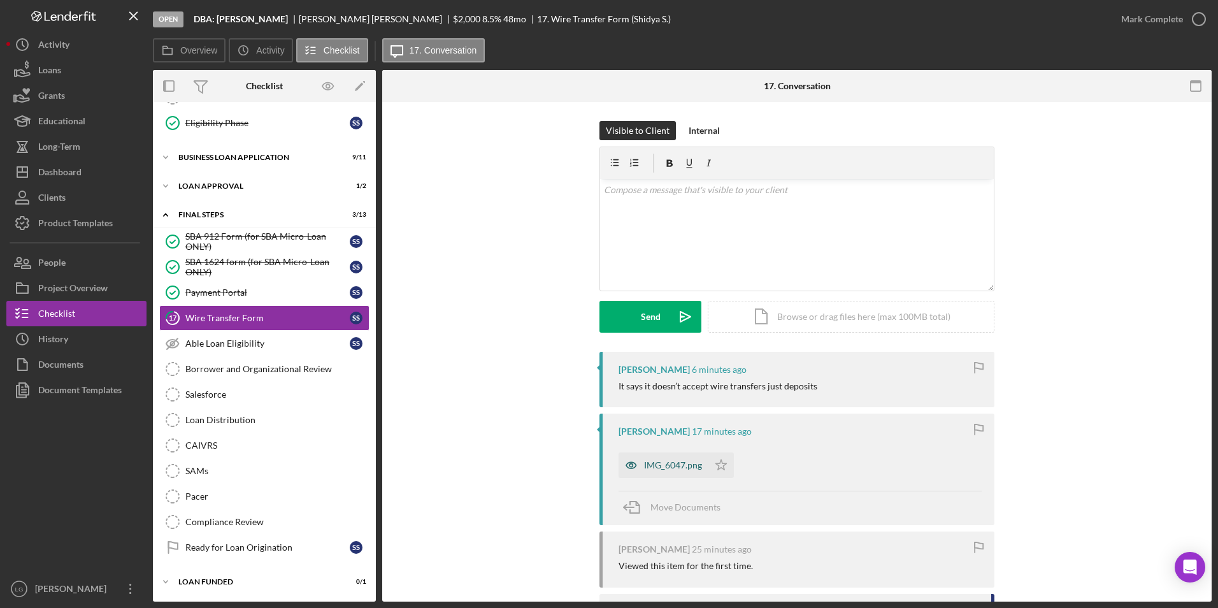
click at [682, 378] on div "IMG_6047.png" at bounding box center [673, 465] width 58 height 10
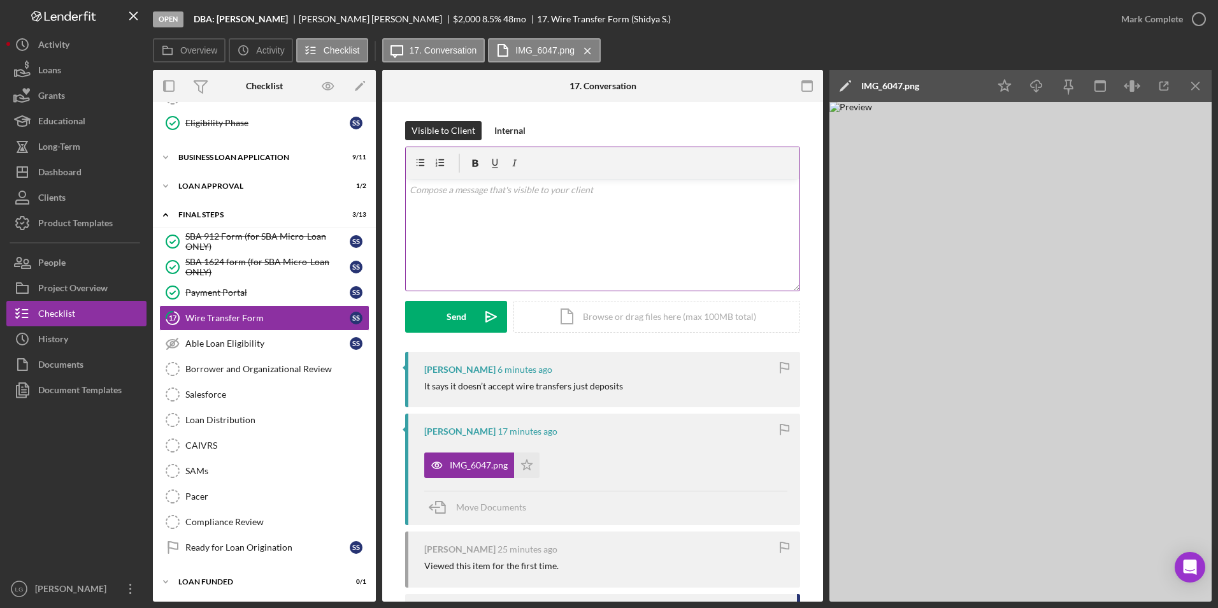
click at [485, 222] on div "v Color teal Color pink Remove color Add row above Add row below Add column bef…" at bounding box center [603, 234] width 394 height 111
click at [473, 205] on p "Okay we will provide a paper check. I will send your closing documents via Docu…" at bounding box center [603, 197] width 387 height 29
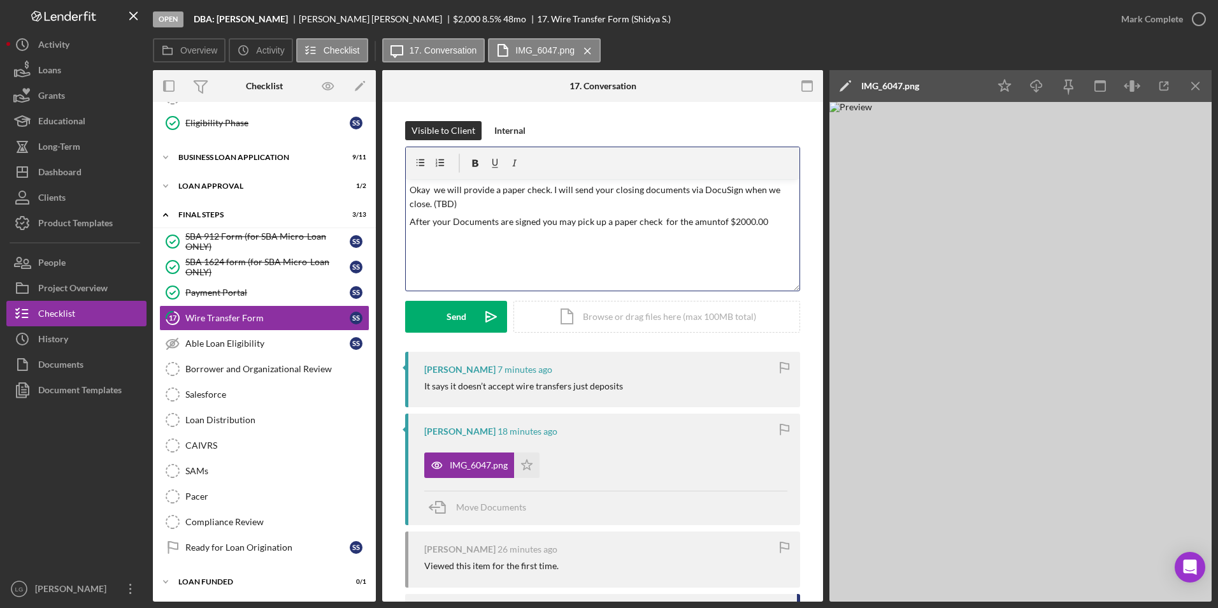
drag, startPoint x: 714, startPoint y: 222, endPoint x: 699, endPoint y: 208, distance: 20.3
click at [699, 208] on p "Okay we will provide a paper check. I will send your closing documents via Docu…" at bounding box center [603, 197] width 387 height 29
click at [457, 203] on p "Okay we will provide a paper check. I will send your closing documents via Docu…" at bounding box center [603, 197] width 387 height 29
click at [555, 206] on p "Okay we will provide a paper check. I will send your closing documents via Docu…" at bounding box center [603, 197] width 387 height 29
click at [583, 211] on p "Okay we will provide a paper check. I will send your closing documents via Docu…" at bounding box center [603, 197] width 387 height 29
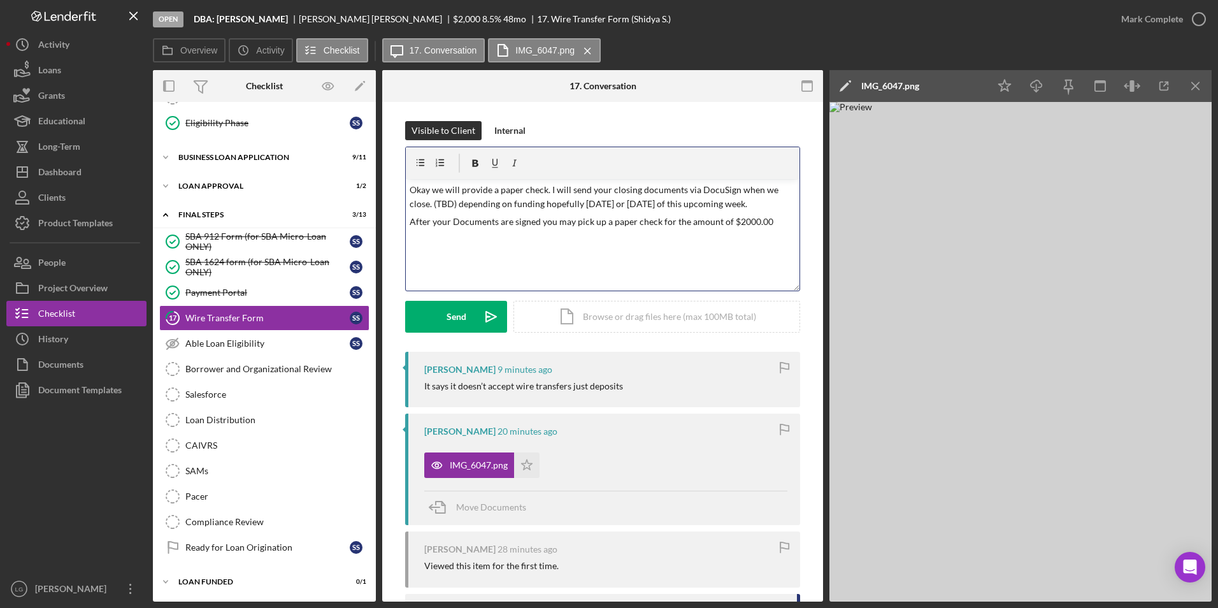
click at [763, 232] on div "v Color teal Color pink Remove color Add row above Add row below Add column bef…" at bounding box center [603, 234] width 394 height 111
click at [440, 310] on button "Send Icon/icon-invite-send" at bounding box center [456, 317] width 102 height 32
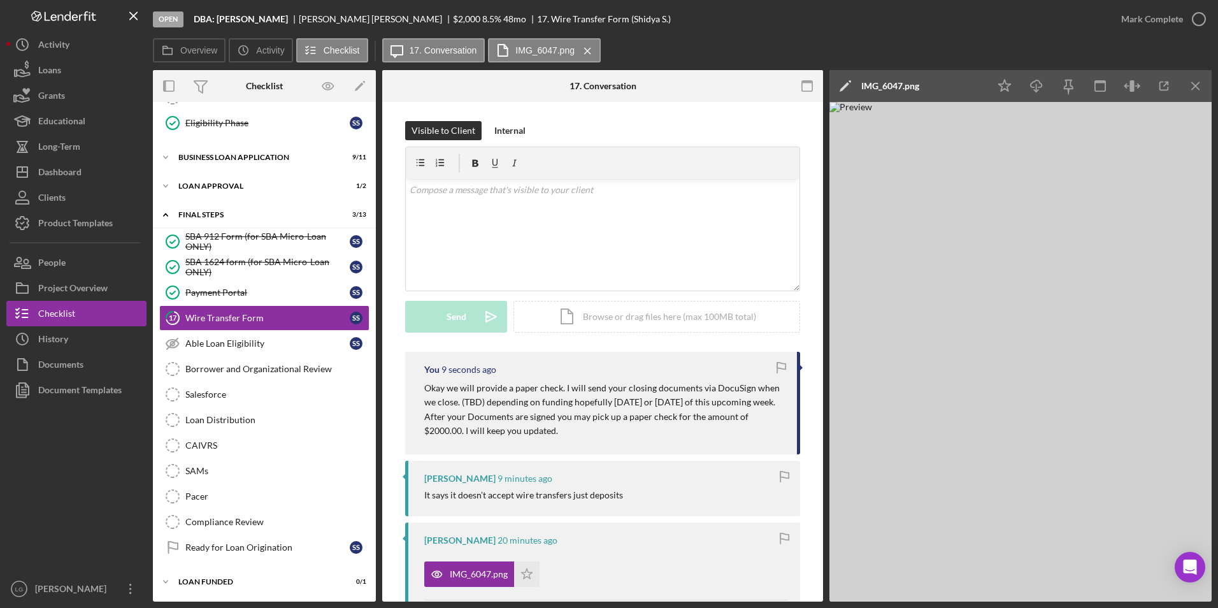
scroll to position [25, 0]
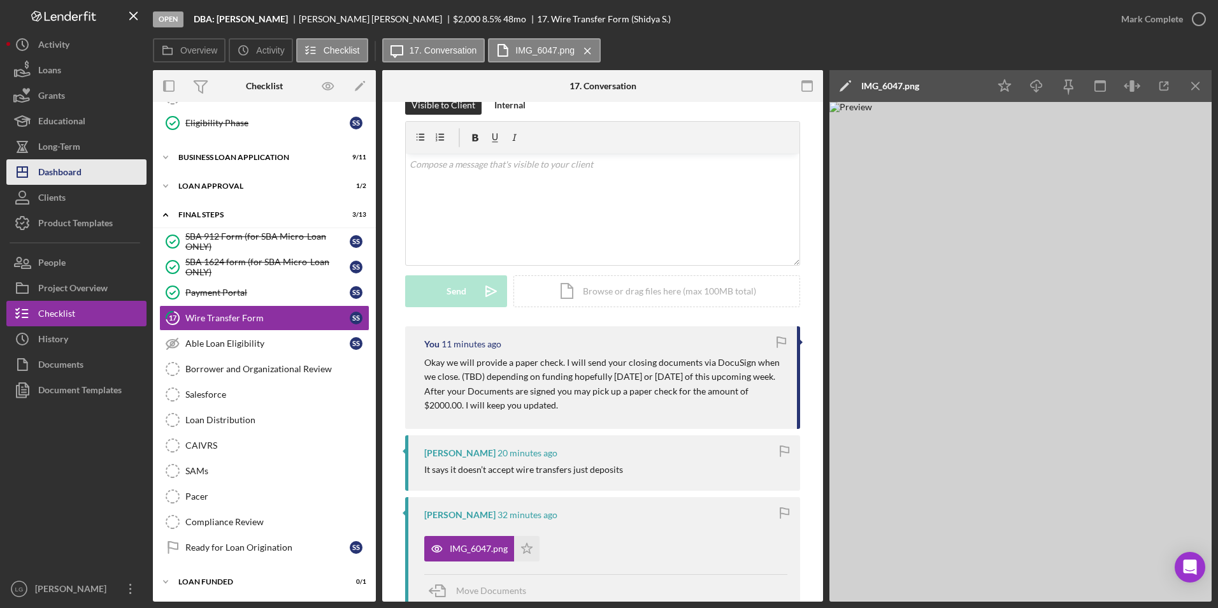
click at [57, 180] on div "Dashboard" at bounding box center [59, 173] width 43 height 29
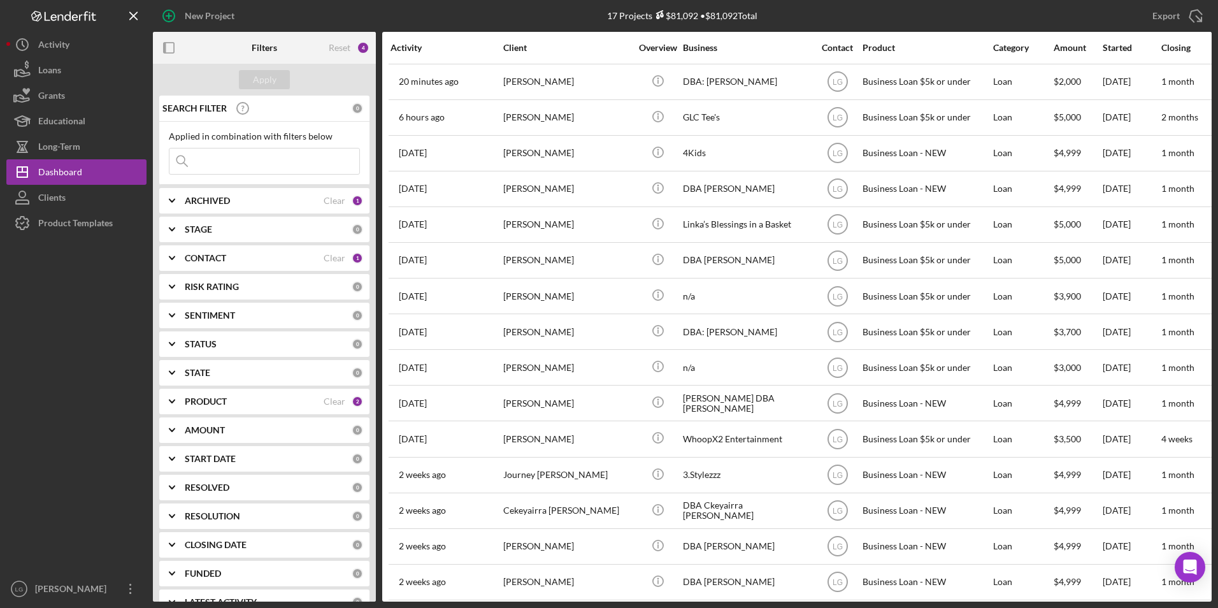
click at [237, 378] on div "PRODUCT" at bounding box center [254, 401] width 139 height 10
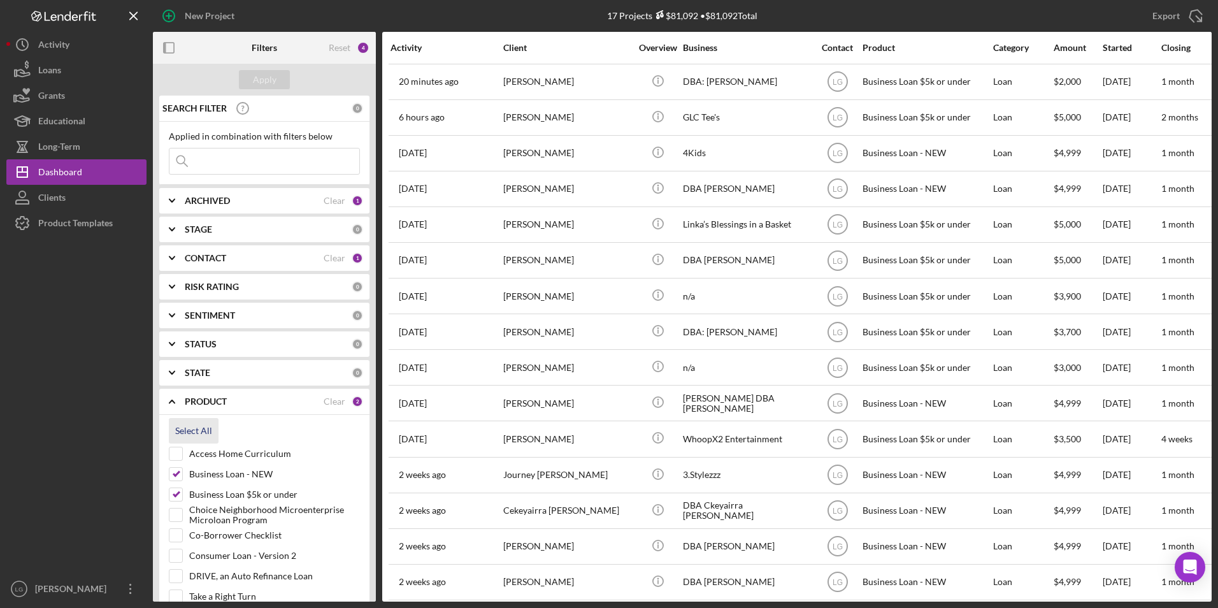
click at [203, 378] on div "Select All" at bounding box center [193, 430] width 37 height 25
checkbox input "true"
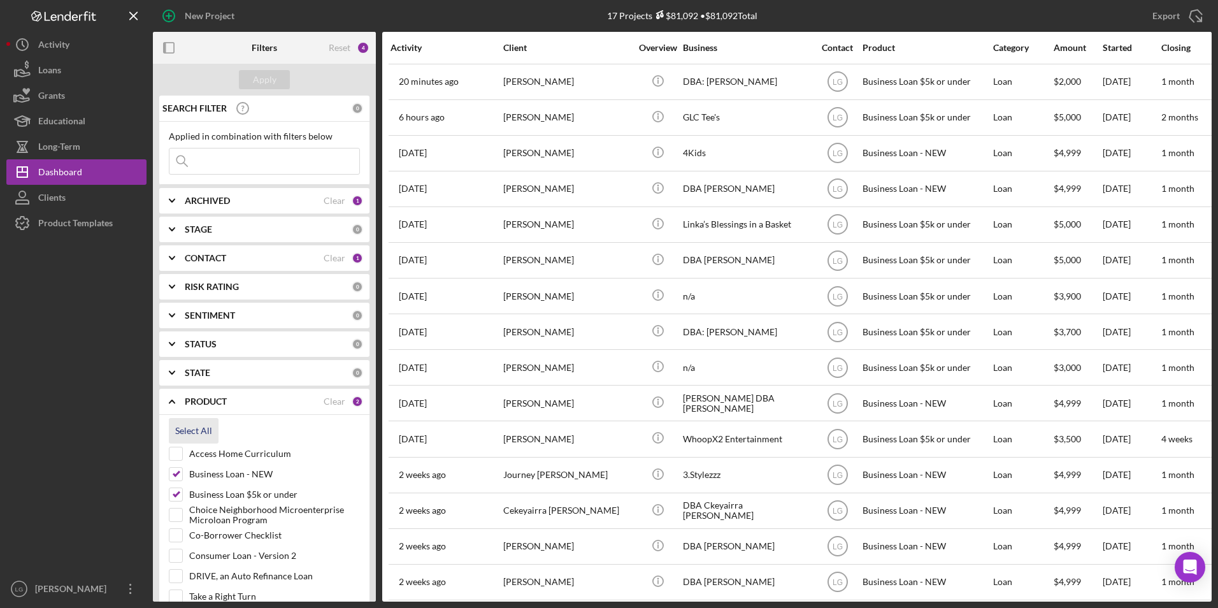
checkbox input "true"
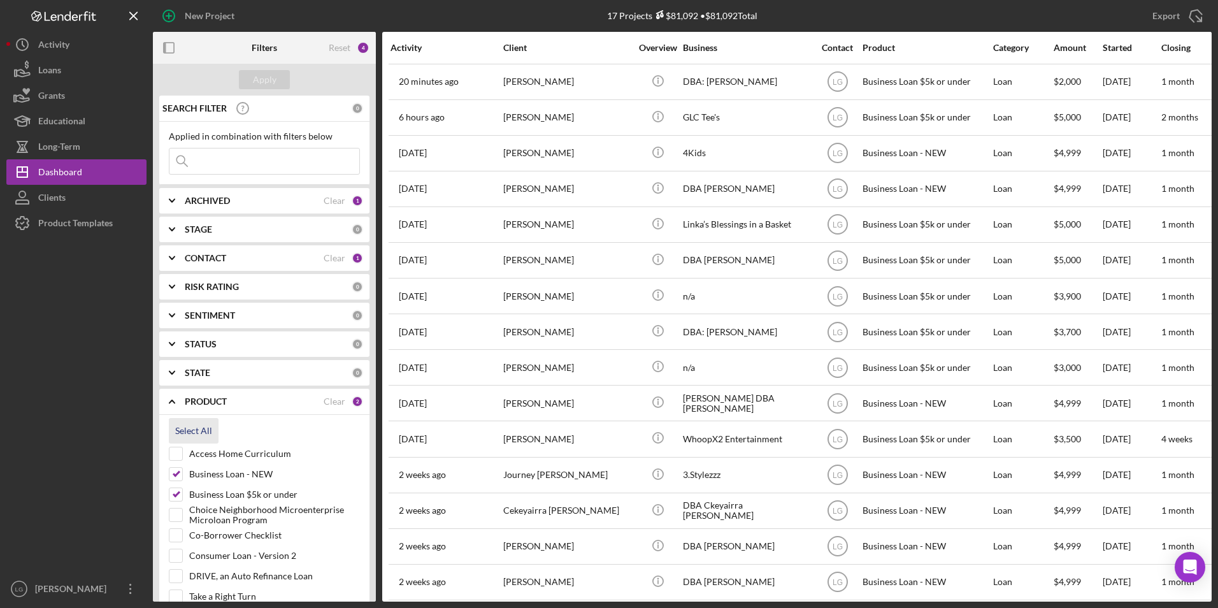
checkbox input "true"
click at [261, 83] on div "Apply" at bounding box center [265, 79] width 24 height 19
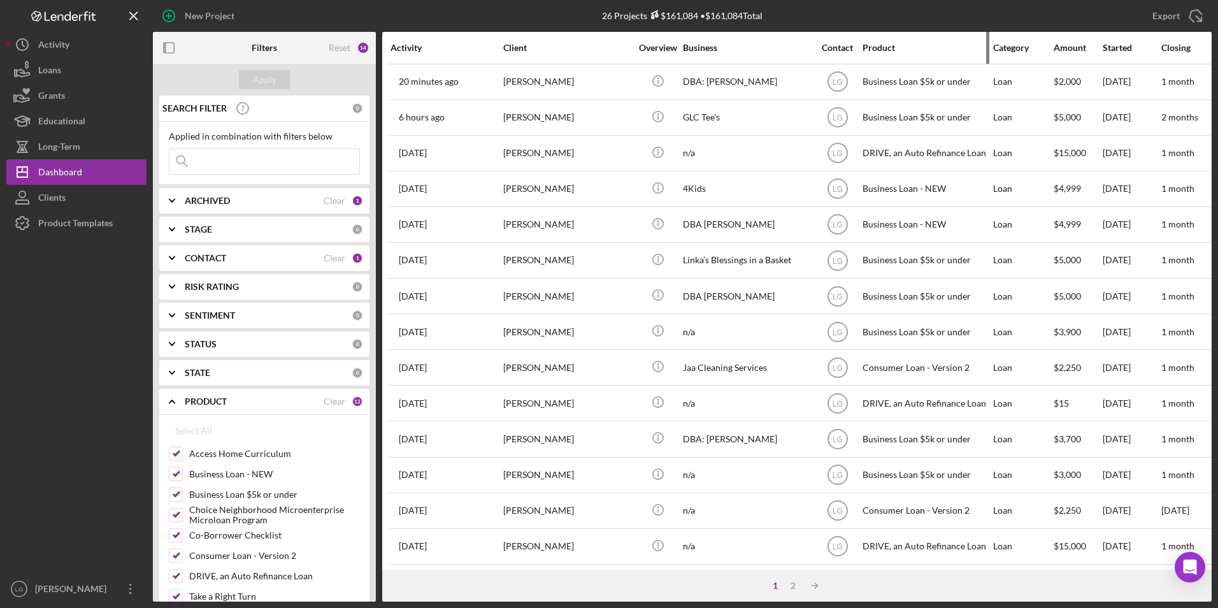
click at [810, 45] on div "Product" at bounding box center [926, 48] width 127 height 10
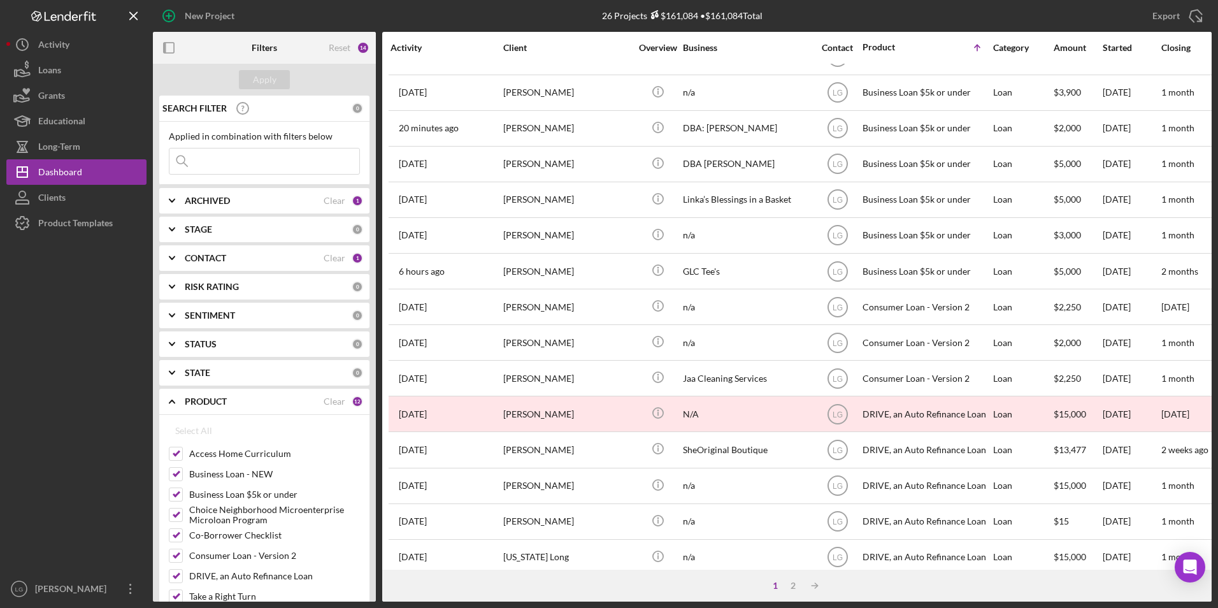
scroll to position [404, 0]
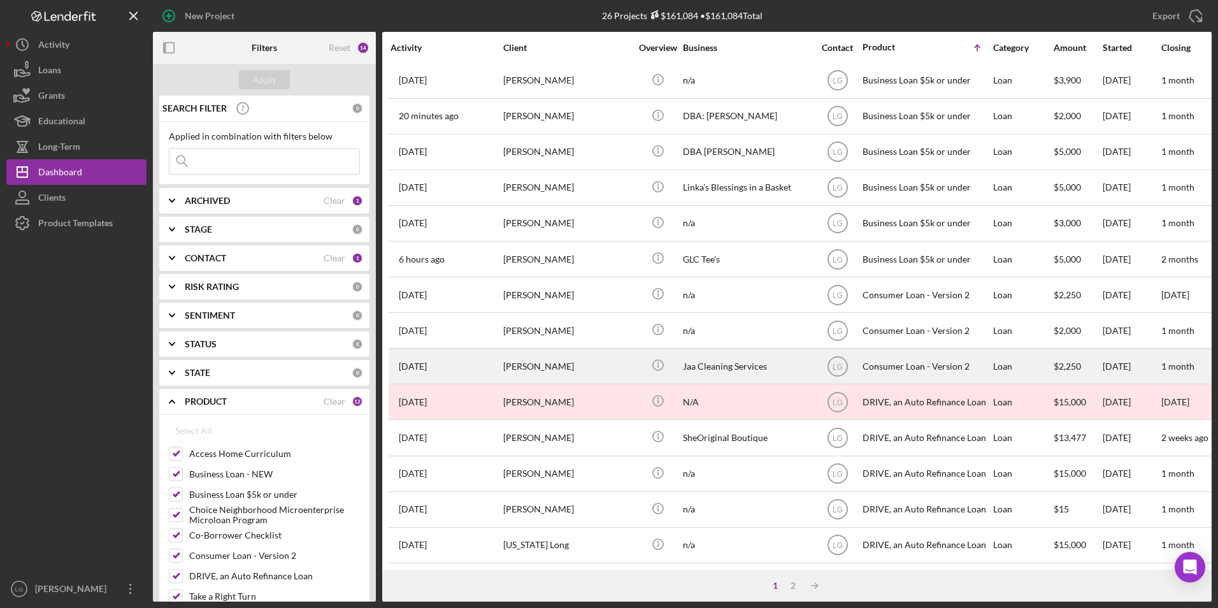
click at [613, 358] on div "Amia Hill" at bounding box center [566, 366] width 127 height 34
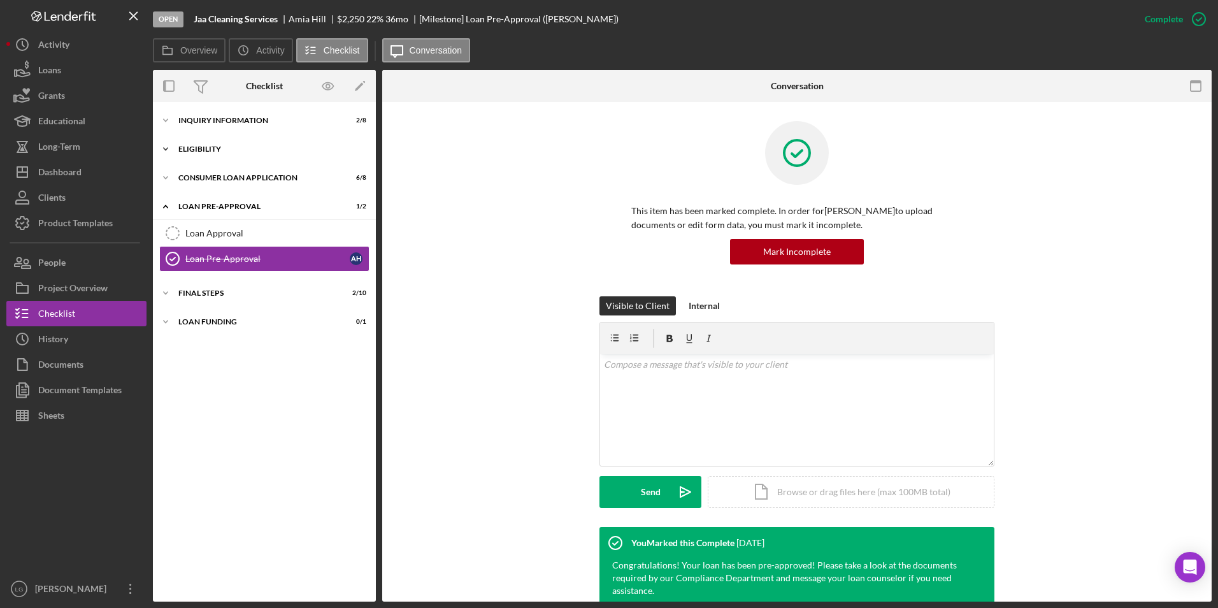
click at [192, 143] on div "Icon/Expander Eligibility 1 / 4" at bounding box center [264, 148] width 223 height 25
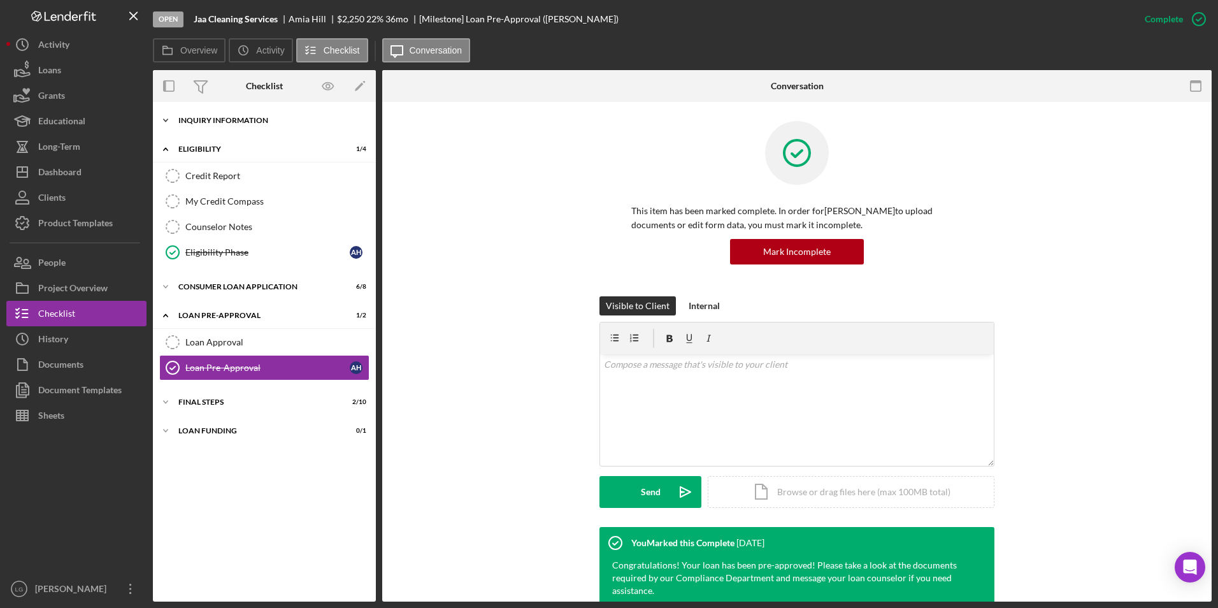
click at [205, 113] on div "Icon/Expander Inquiry Information 2 / 8" at bounding box center [264, 120] width 223 height 25
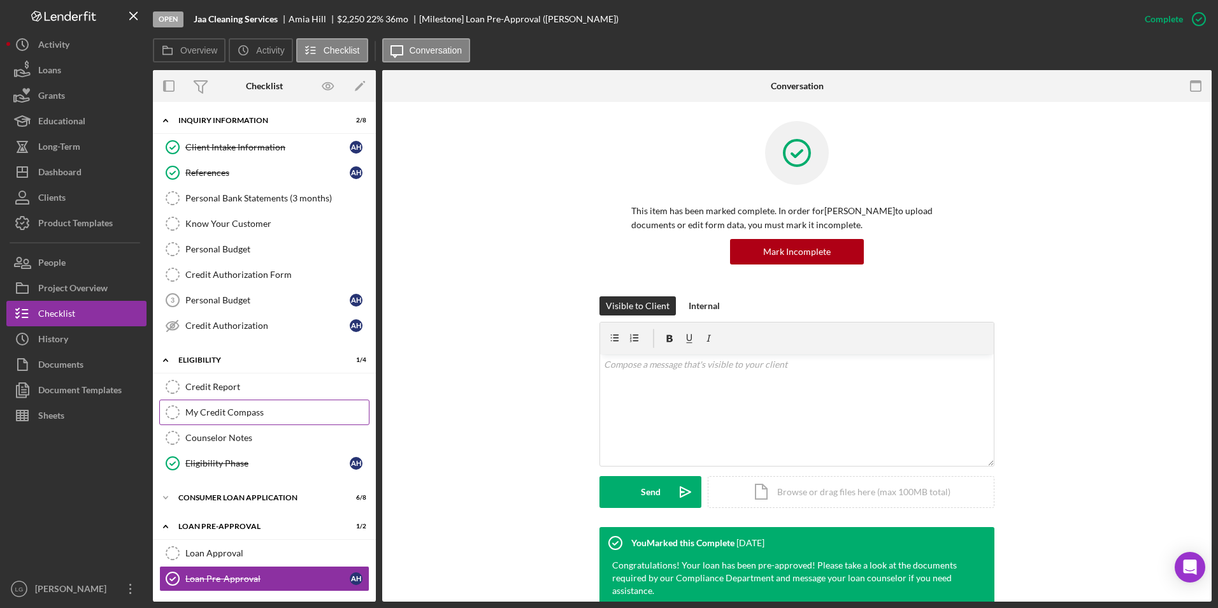
click at [223, 378] on link "My Credit Compass My Credit Compass" at bounding box center [264, 411] width 210 height 25
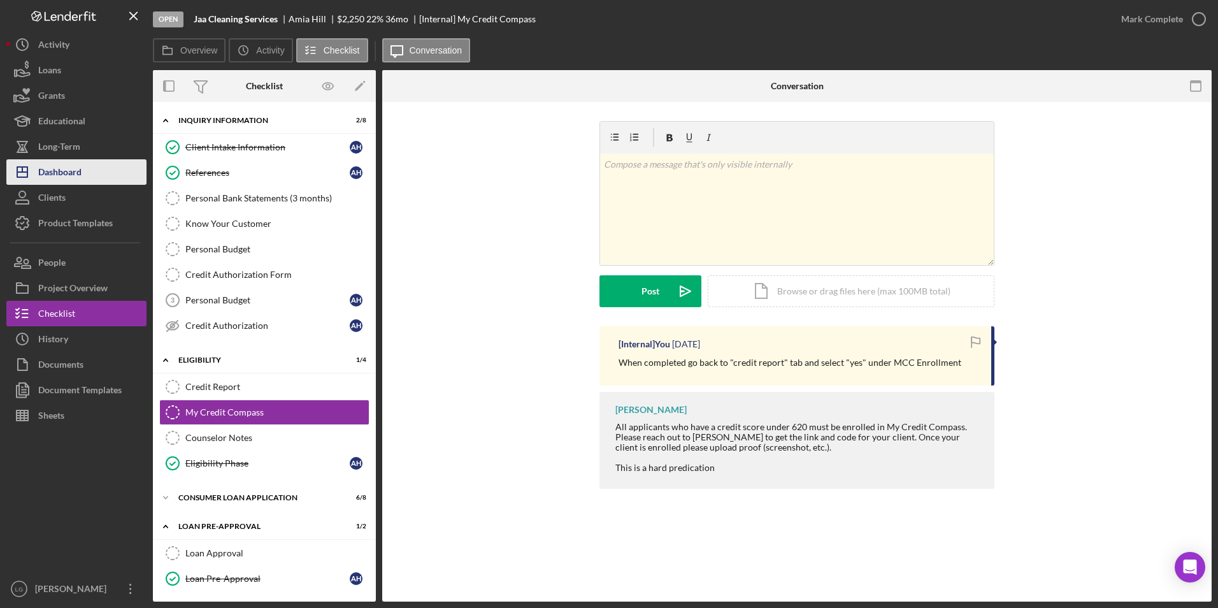
click at [50, 164] on div "Dashboard" at bounding box center [59, 173] width 43 height 29
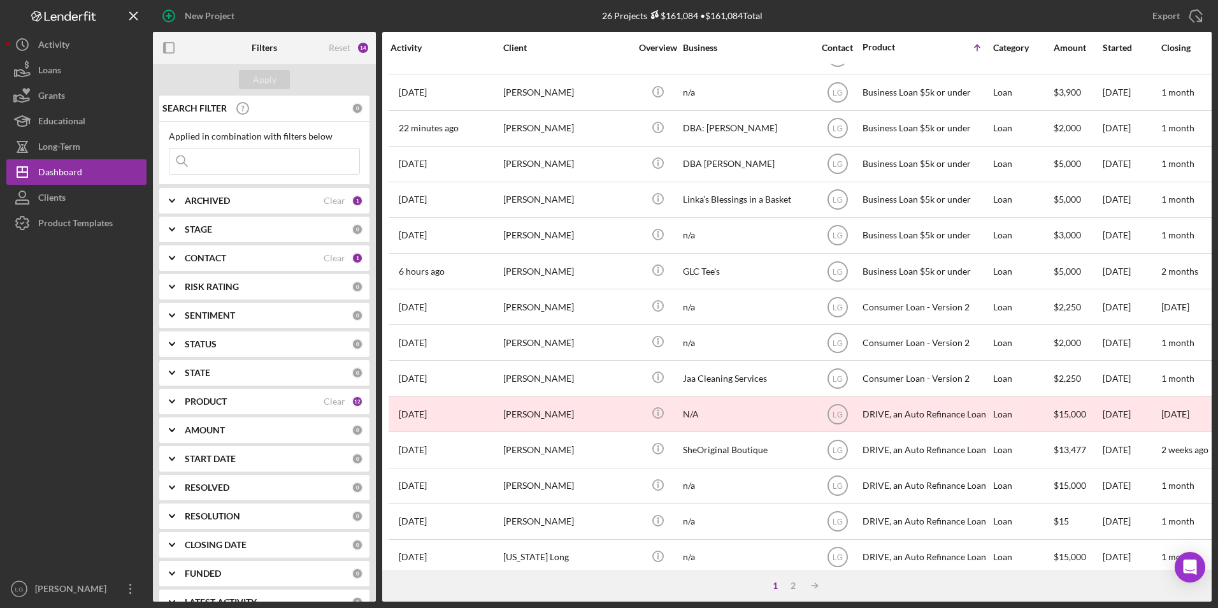
scroll to position [404, 0]
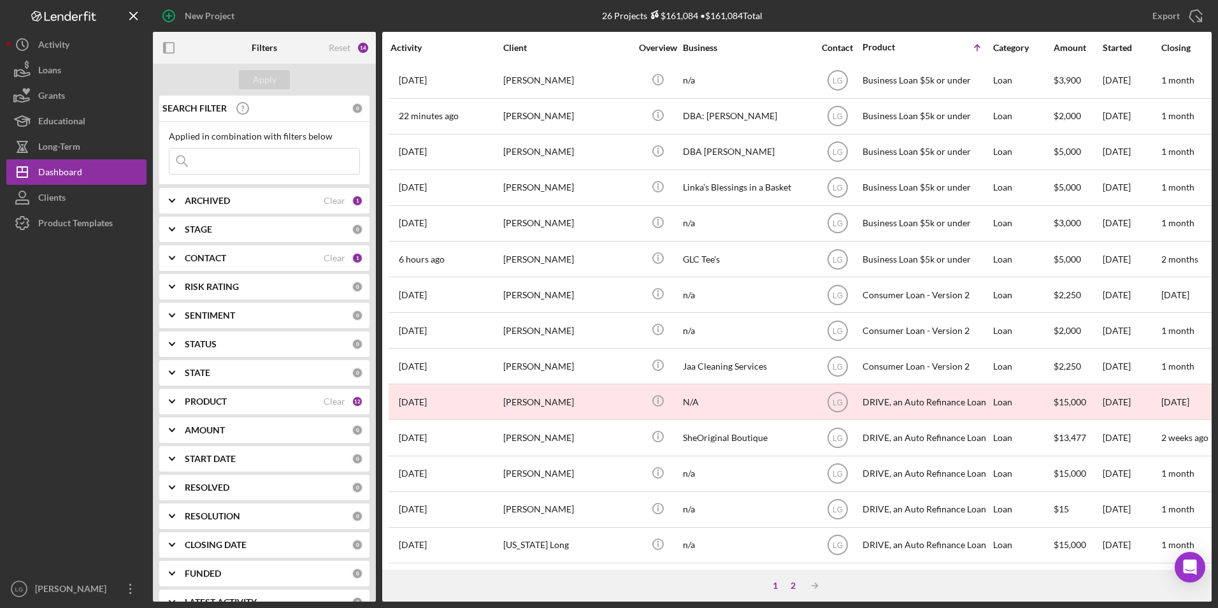
click at [793, 378] on div "2" at bounding box center [793, 585] width 18 height 10
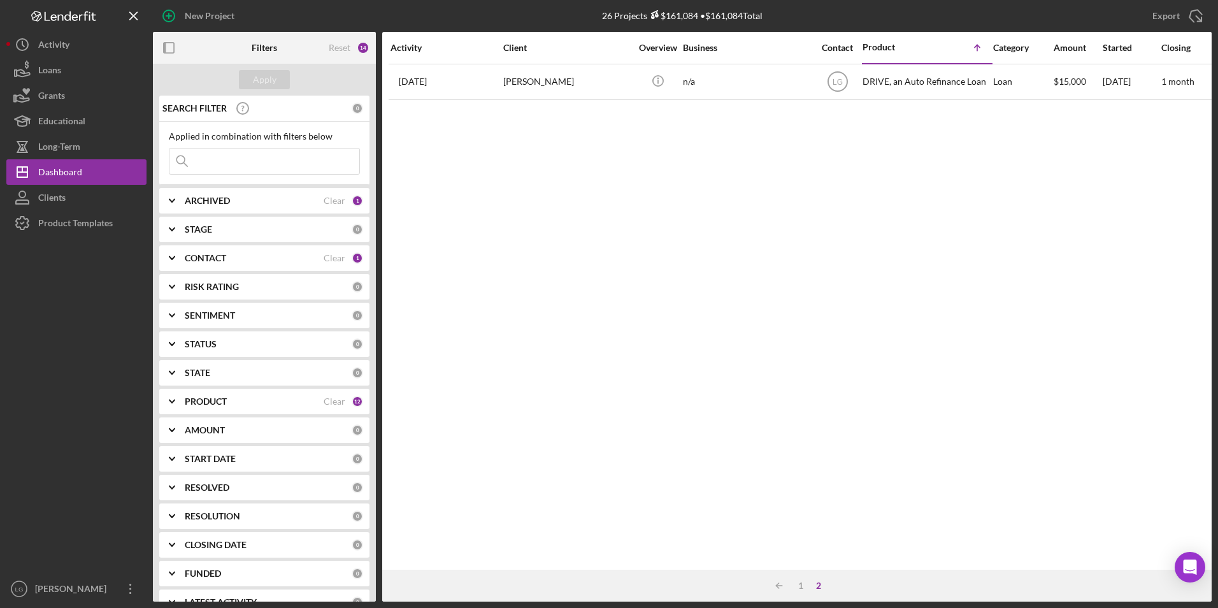
scroll to position [0, 0]
